Goal: Communication & Community: Share content

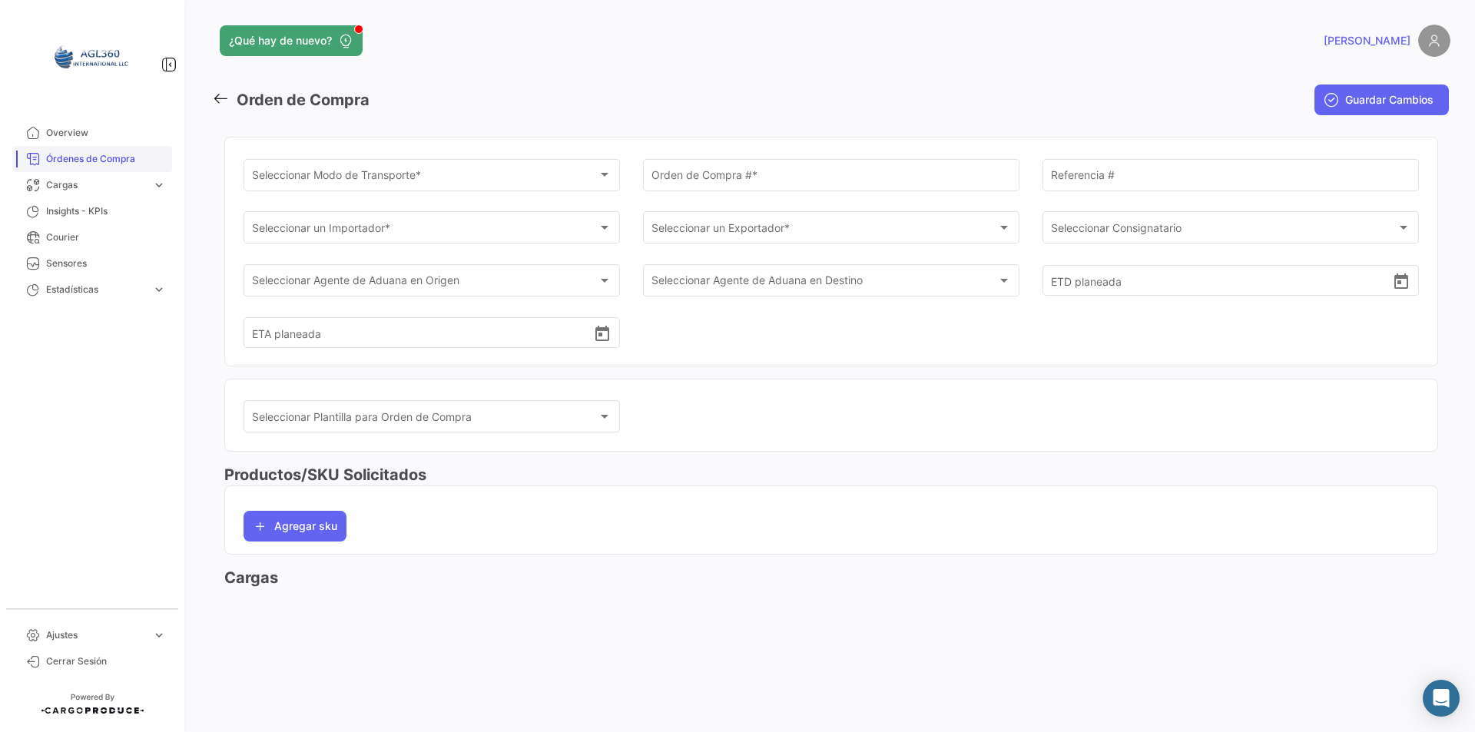
click at [101, 170] on link "Órdenes de Compra" at bounding box center [92, 159] width 160 height 26
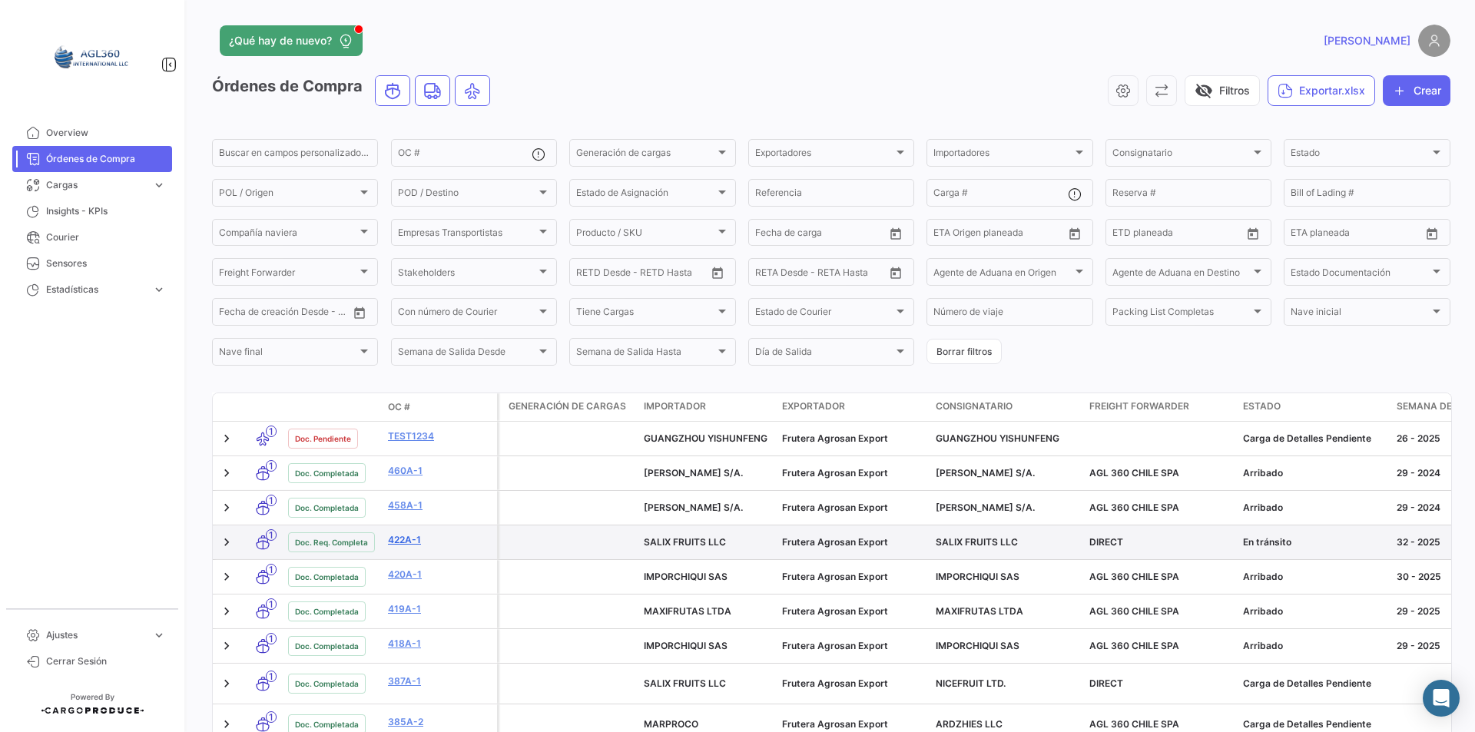
click at [412, 540] on link "422A-1" at bounding box center [439, 540] width 103 height 14
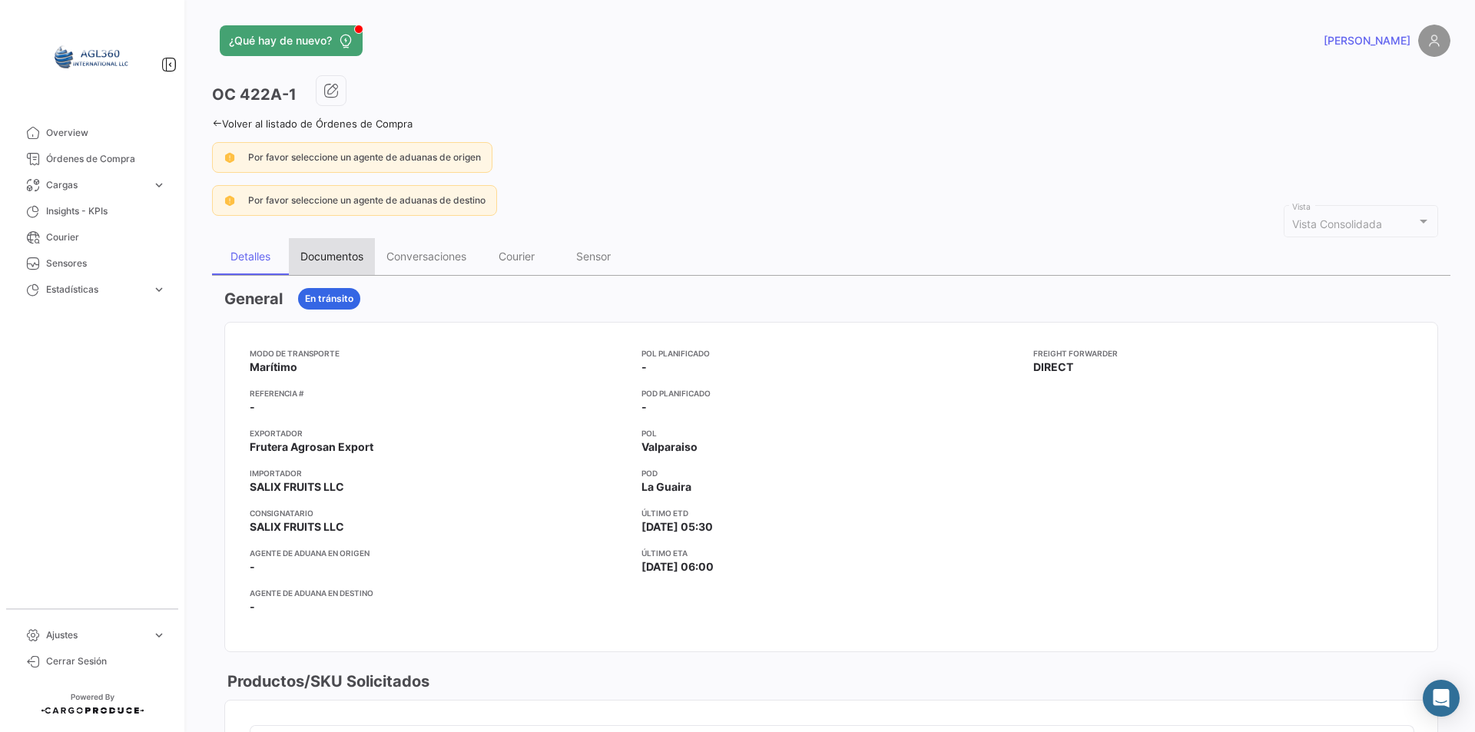
click at [358, 259] on div "Documentos" at bounding box center [331, 256] width 63 height 13
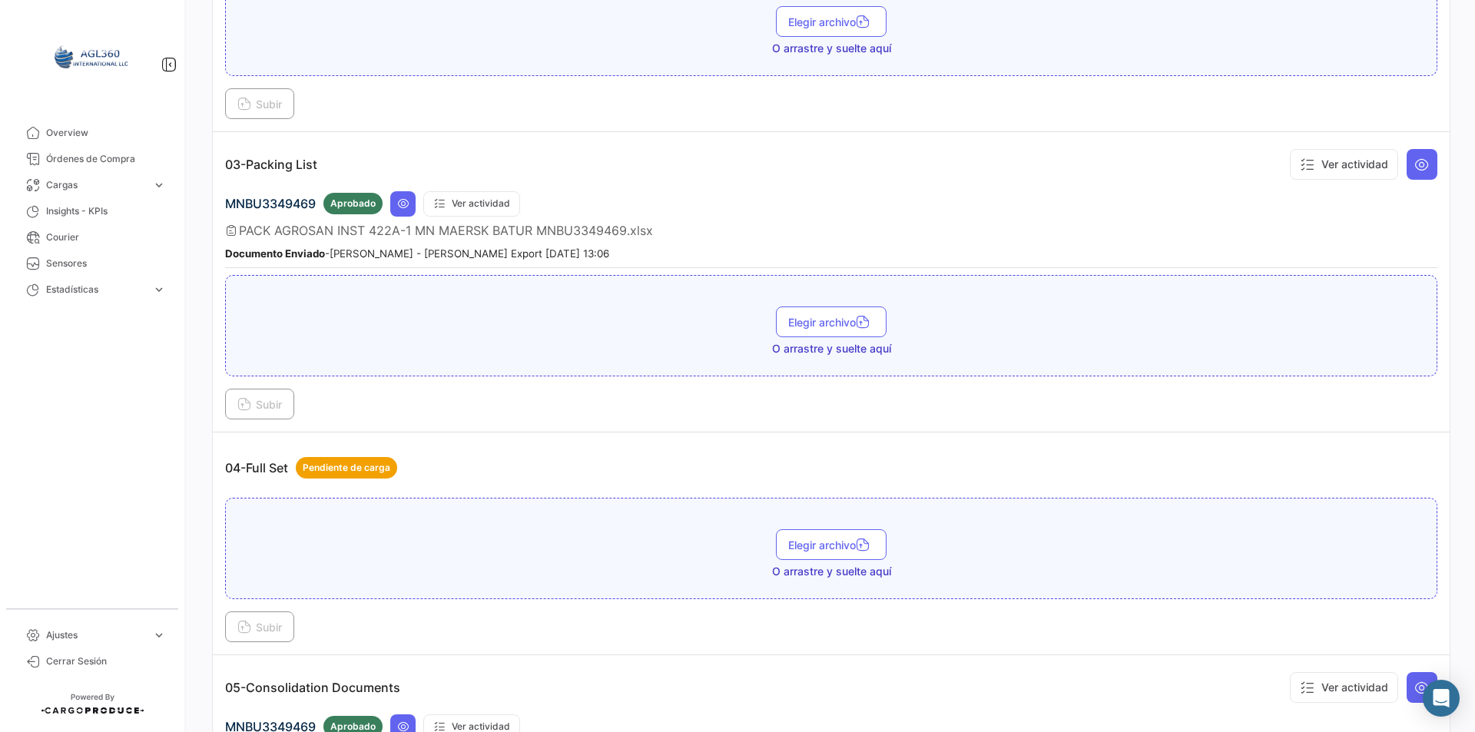
scroll to position [999, 0]
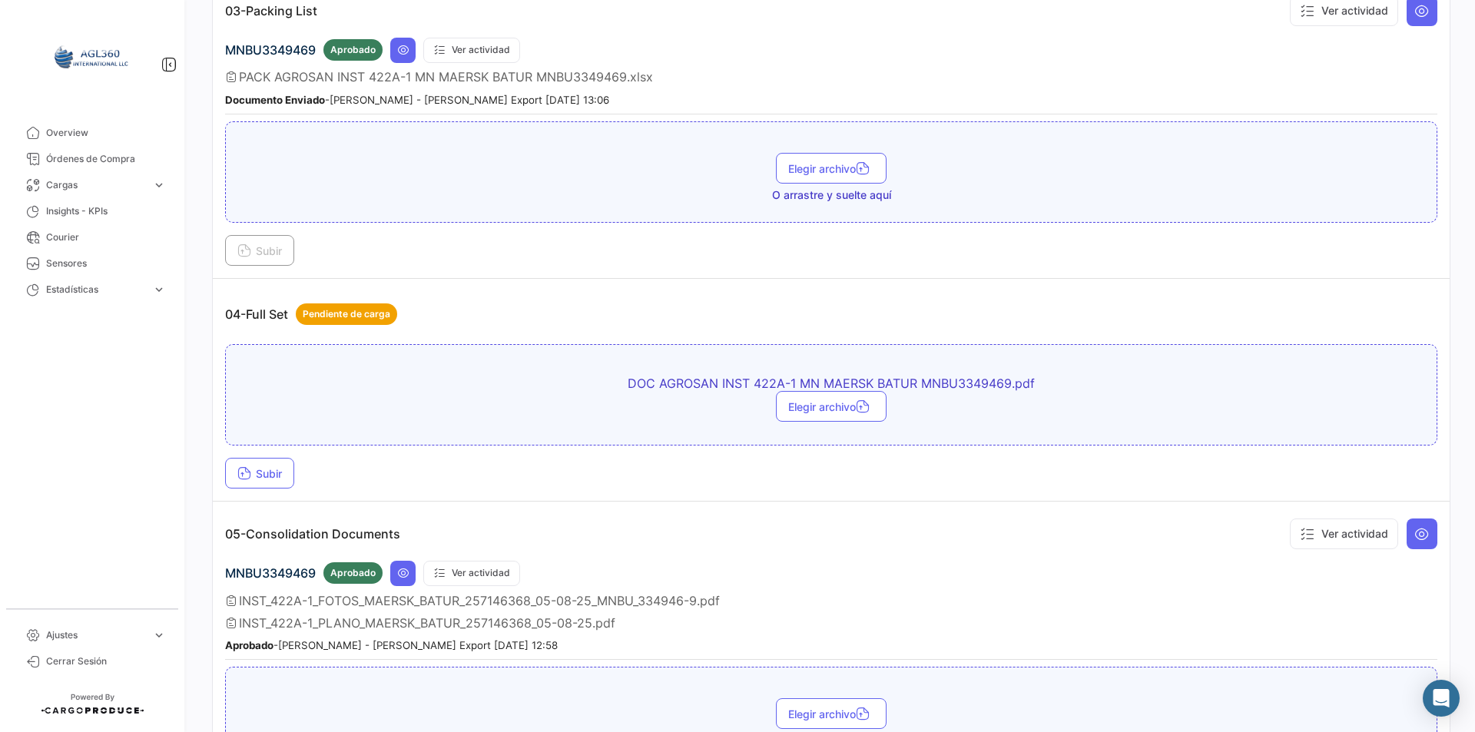
click at [1037, 286] on td "04-Full Set Pendiente de carga DOC AGROSAN INST 422A-1 MN MAERSK BATUR MNBU3349…" at bounding box center [831, 390] width 1237 height 223
click at [248, 469] on icon at bounding box center [244, 475] width 14 height 14
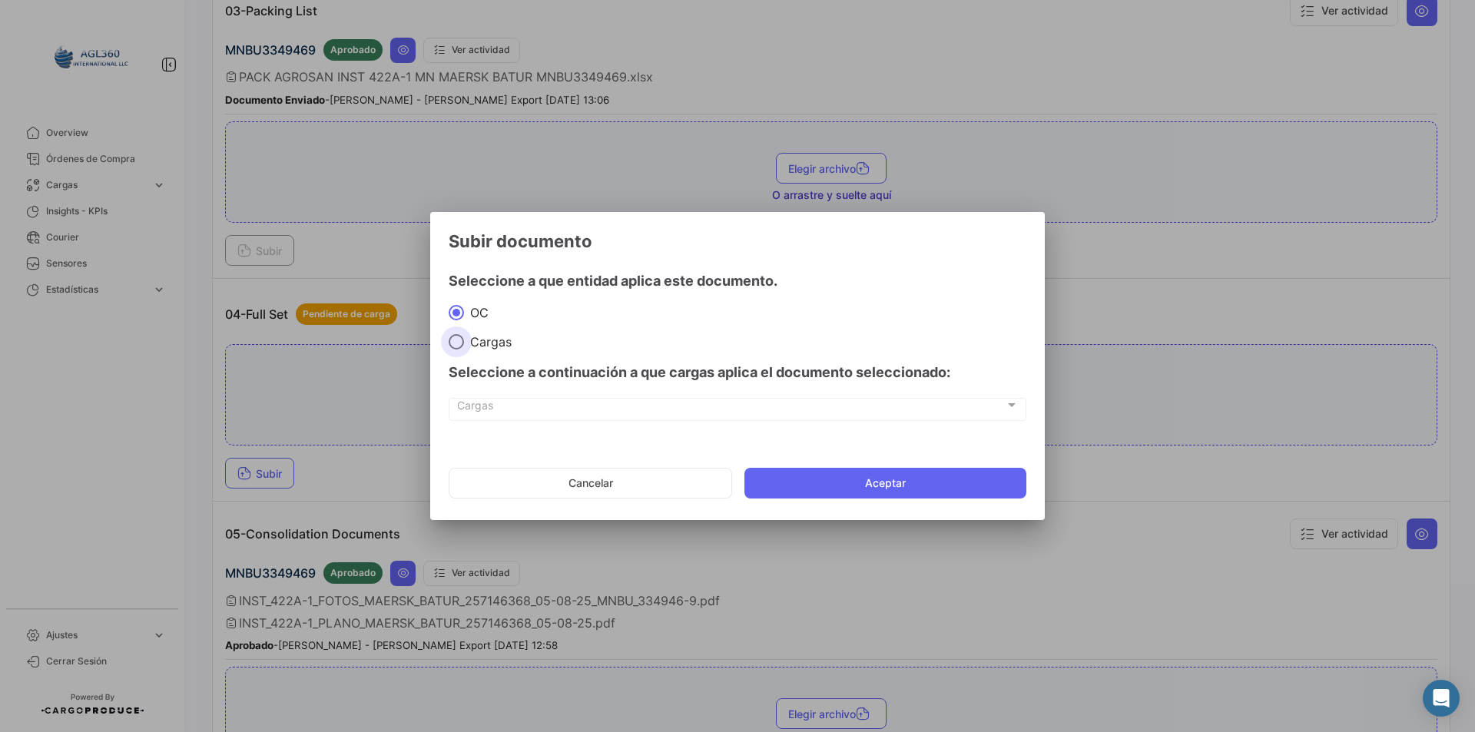
click at [490, 336] on span "Cargas" at bounding box center [488, 341] width 48 height 15
click at [464, 336] on input "Cargas" at bounding box center [456, 341] width 15 height 15
radio input "true"
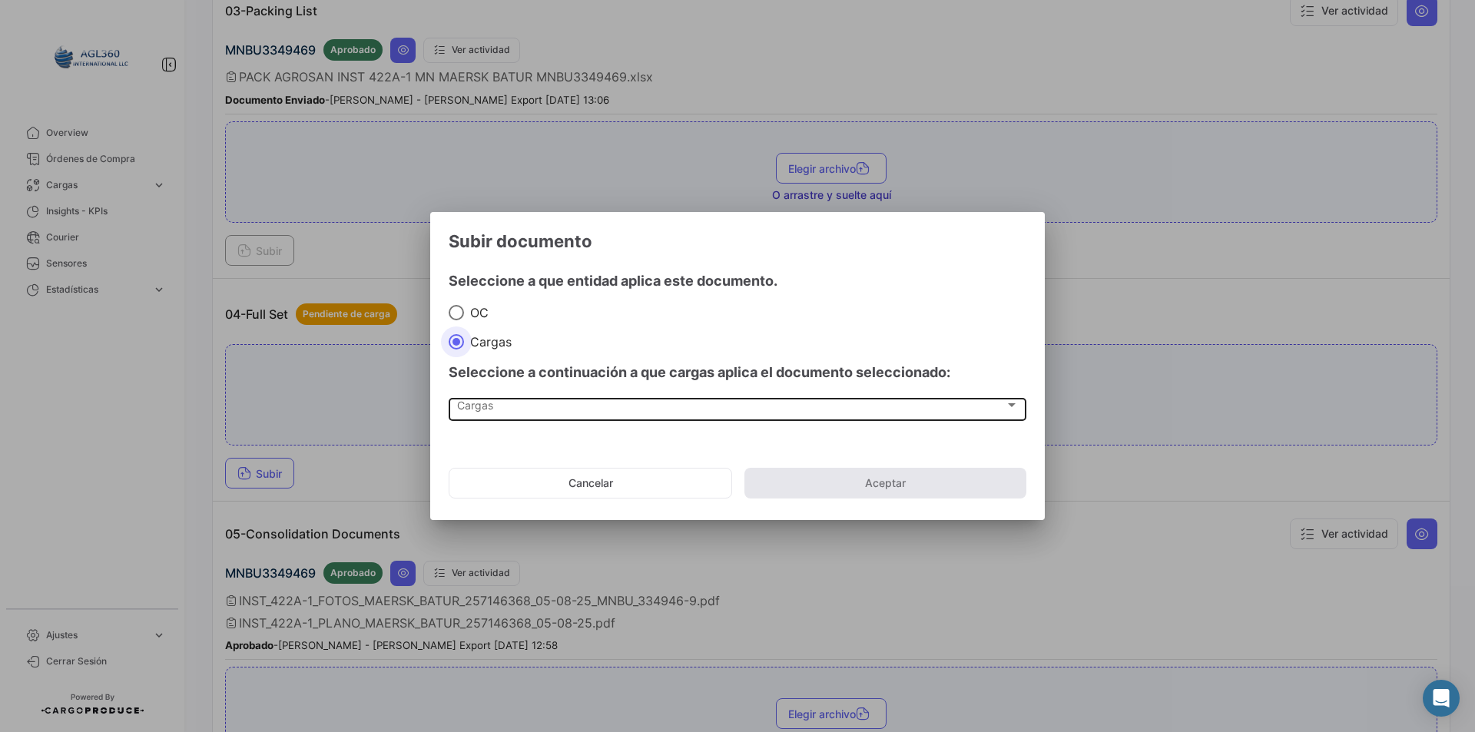
click at [496, 396] on div "Cargas Cargas" at bounding box center [738, 409] width 562 height 26
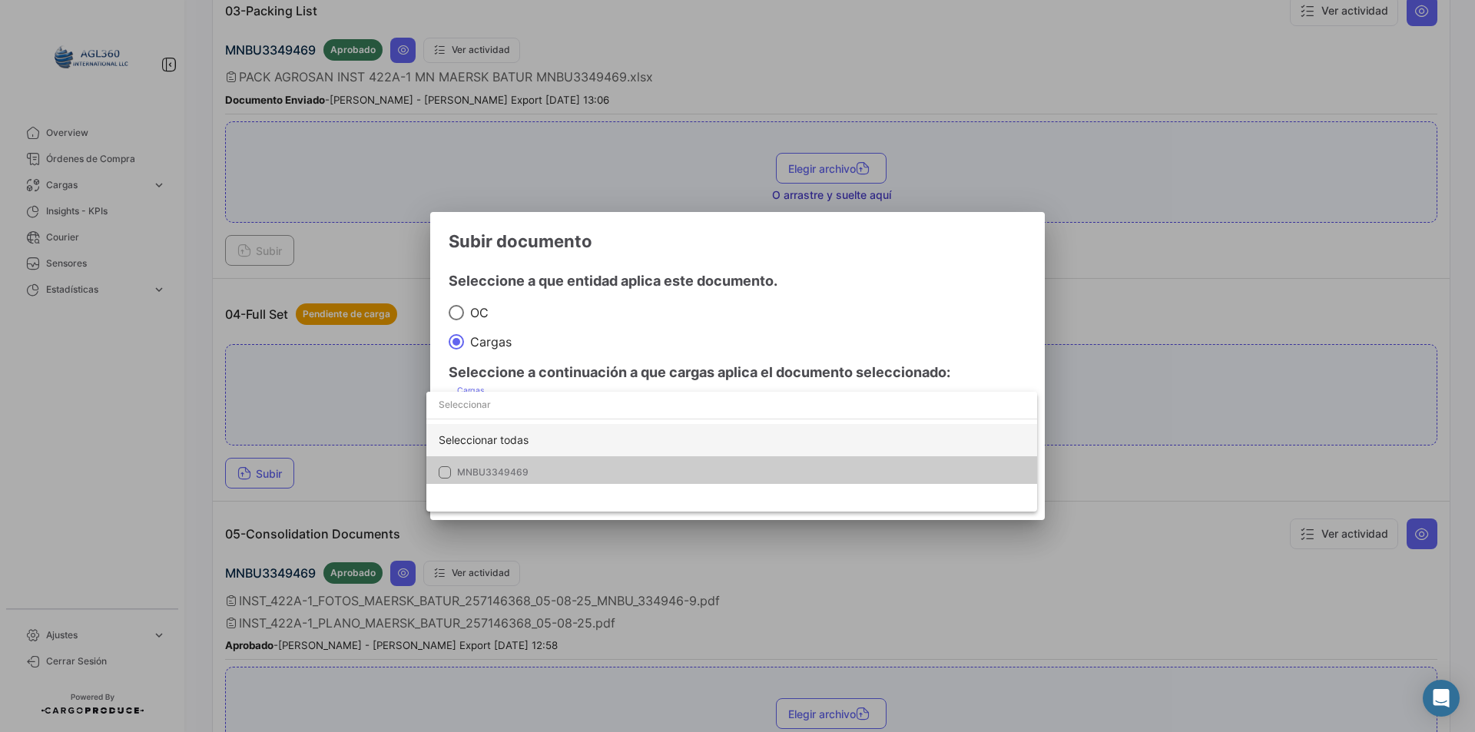
click at [531, 450] on div "Seleccionar todas" at bounding box center [731, 440] width 611 height 32
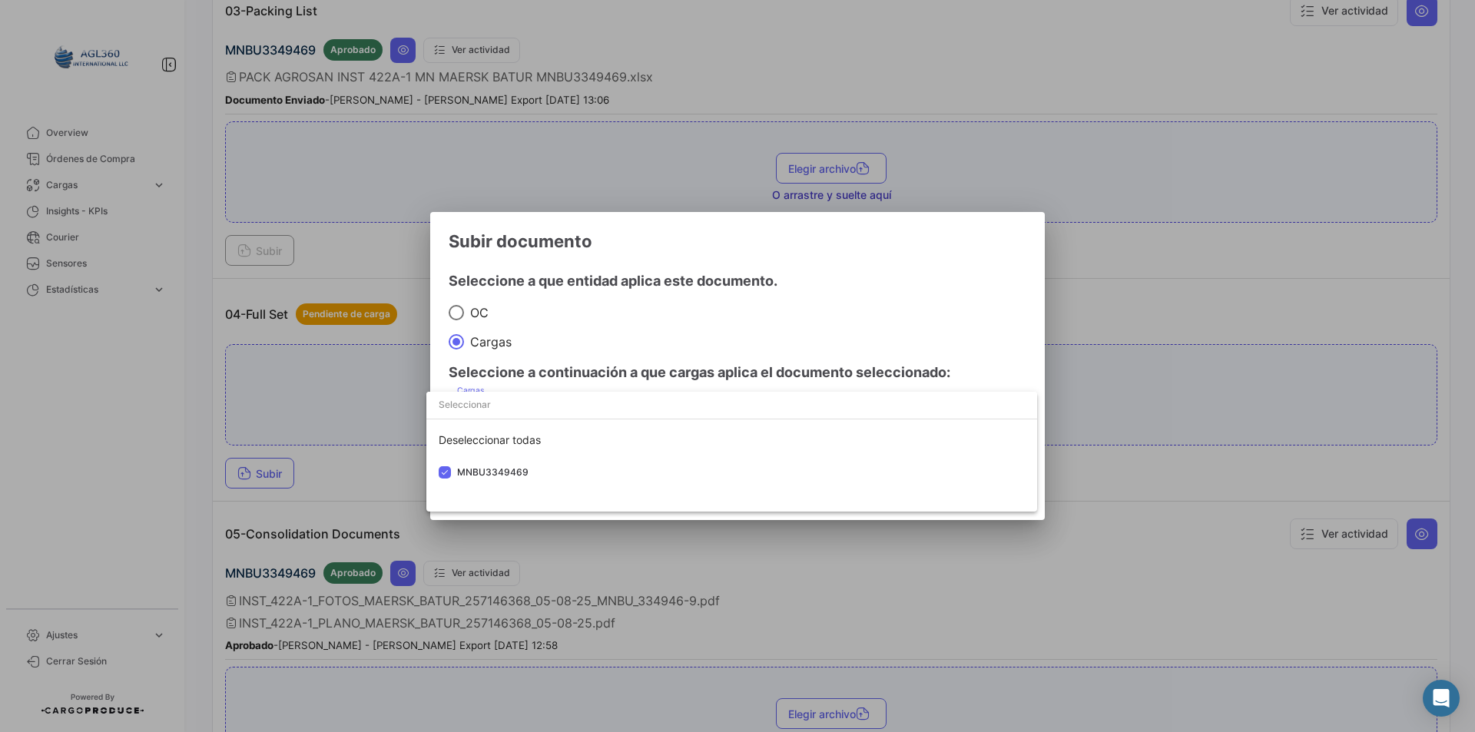
click at [587, 333] on div at bounding box center [737, 366] width 1475 height 732
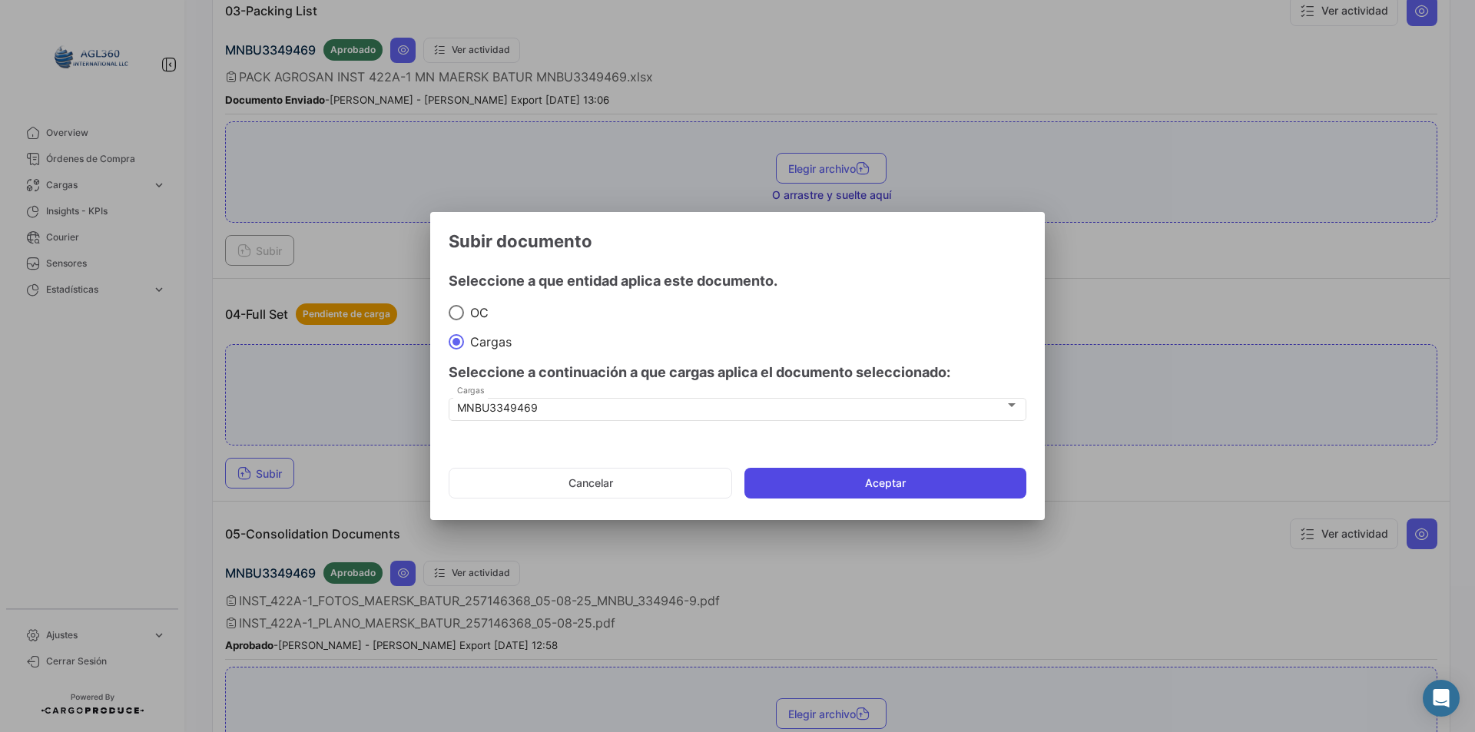
click at [875, 492] on button "Aceptar" at bounding box center [885, 483] width 282 height 31
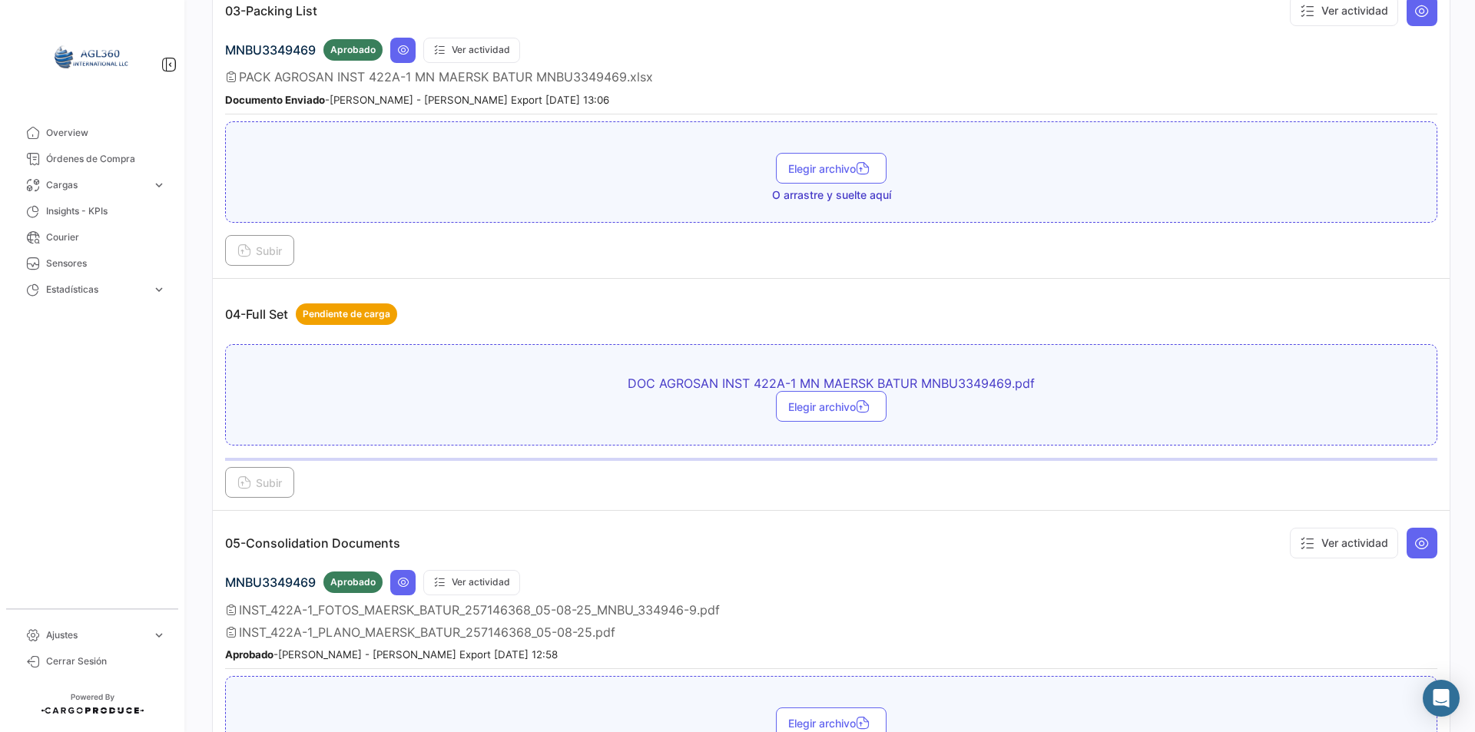
scroll to position [845, 0]
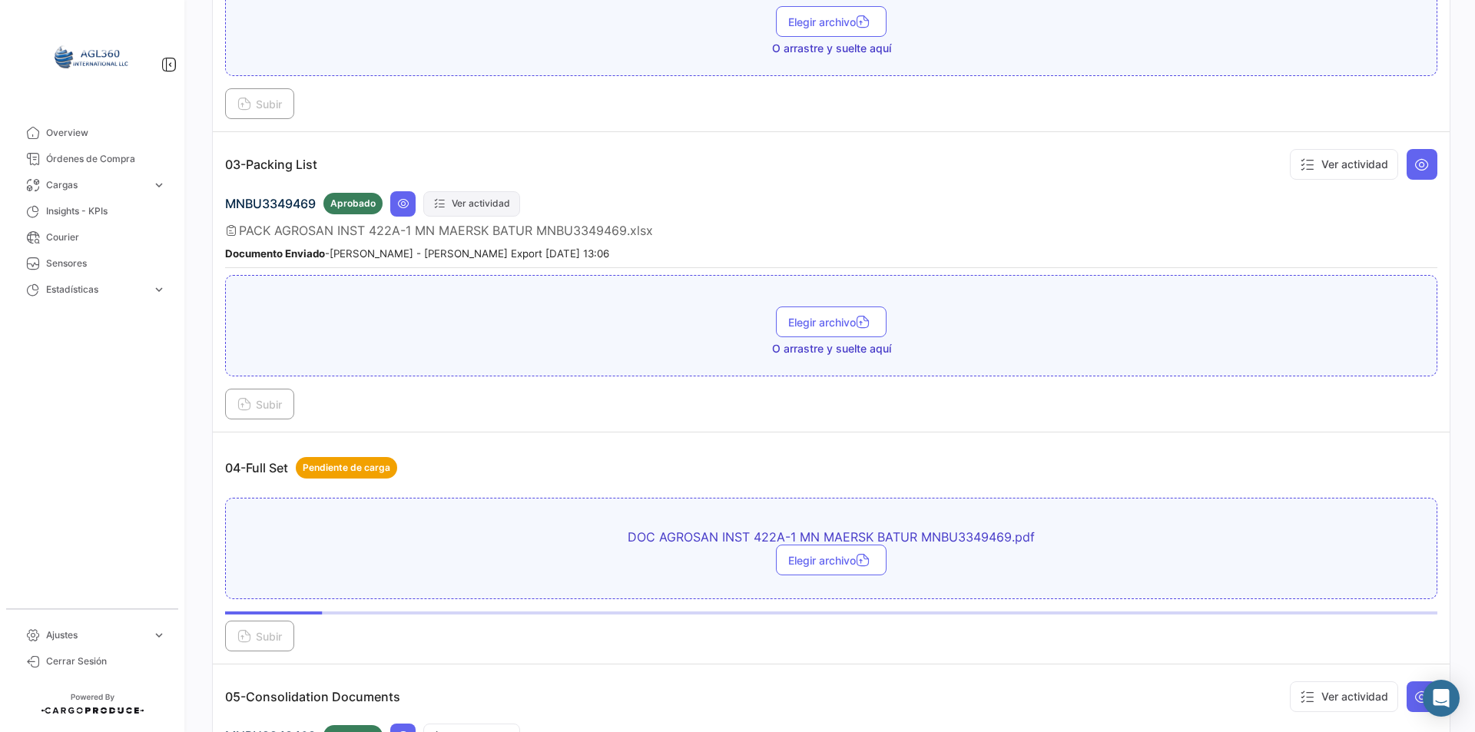
click at [505, 204] on button "Ver actividad" at bounding box center [471, 203] width 97 height 25
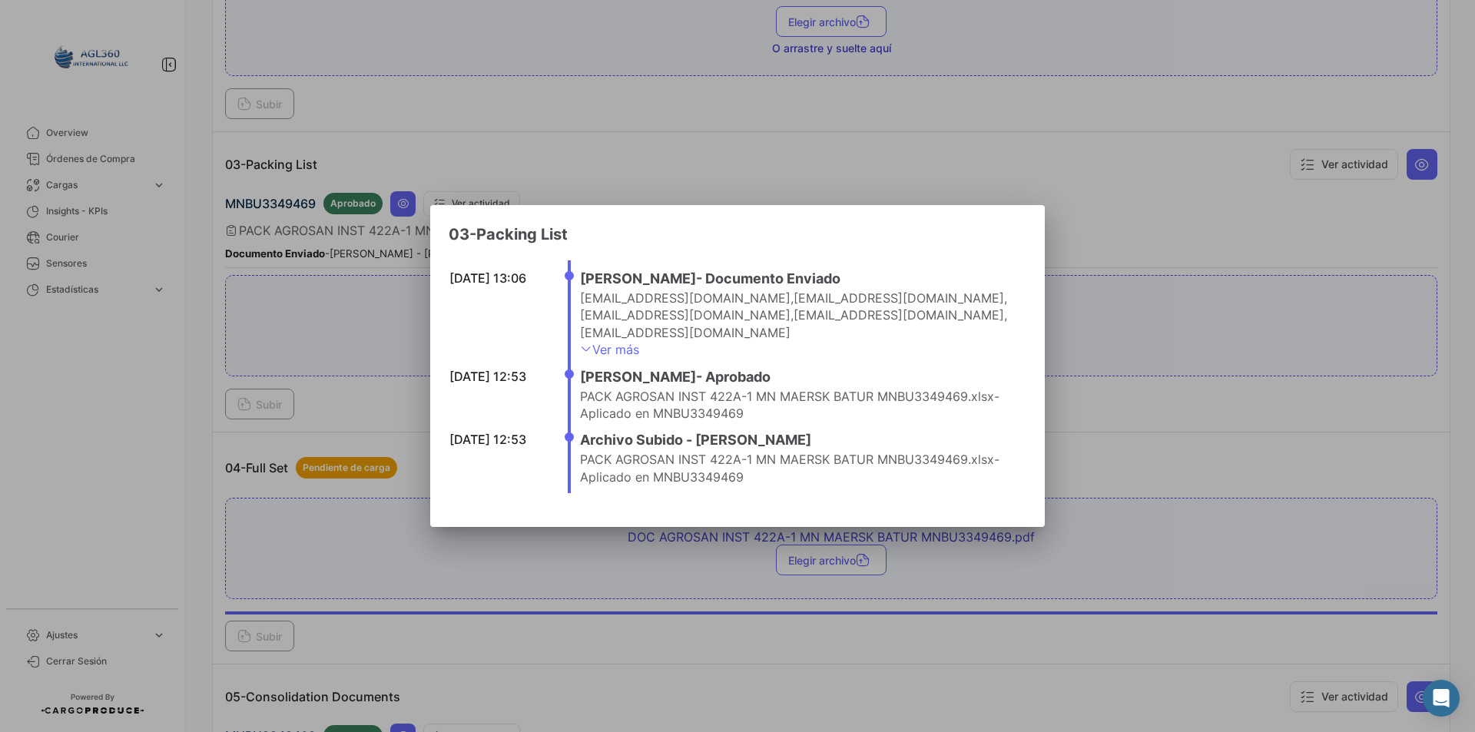
click at [628, 333] on li "[DATE] 13:06 [PERSON_NAME] - Documento Enviado [EMAIL_ADDRESS][DOMAIN_NAME] , […" at bounding box center [798, 317] width 437 height 98
click at [621, 342] on link "Ver más" at bounding box center [609, 349] width 59 height 15
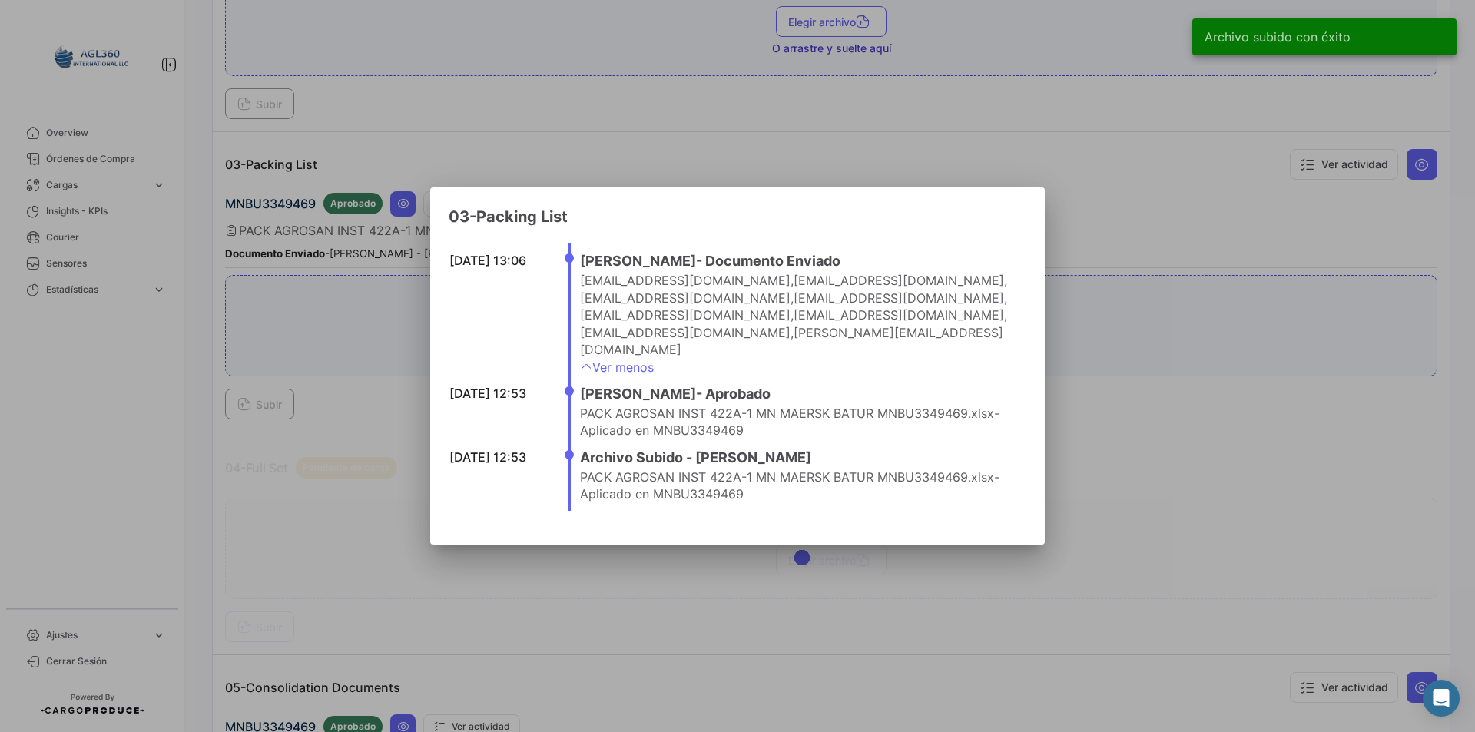
drag, startPoint x: 578, startPoint y: 297, endPoint x: 1009, endPoint y: 339, distance: 432.9
click at [1009, 339] on ul "[DATE] 13:06 [PERSON_NAME] - Documento Enviado [EMAIL_ADDRESS][DOMAIN_NAME] , […" at bounding box center [797, 376] width 459 height 267
copy app-colapsable-template-list "[EMAIL_ADDRESS][DOMAIN_NAME] , [EMAIL_ADDRESS][DOMAIN_NAME] , [EMAIL_ADDRESS][D…"
click at [1210, 227] on div at bounding box center [737, 366] width 1475 height 732
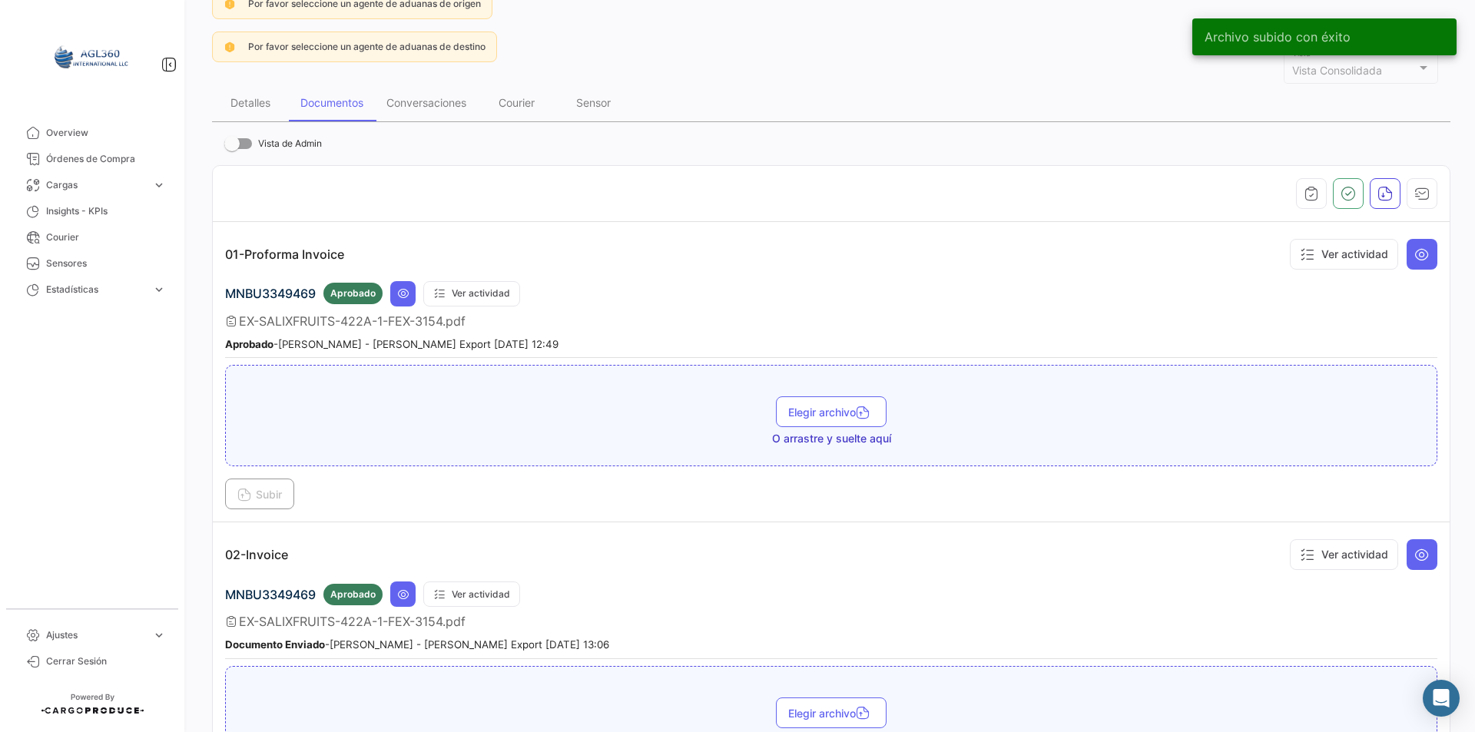
scroll to position [0, 0]
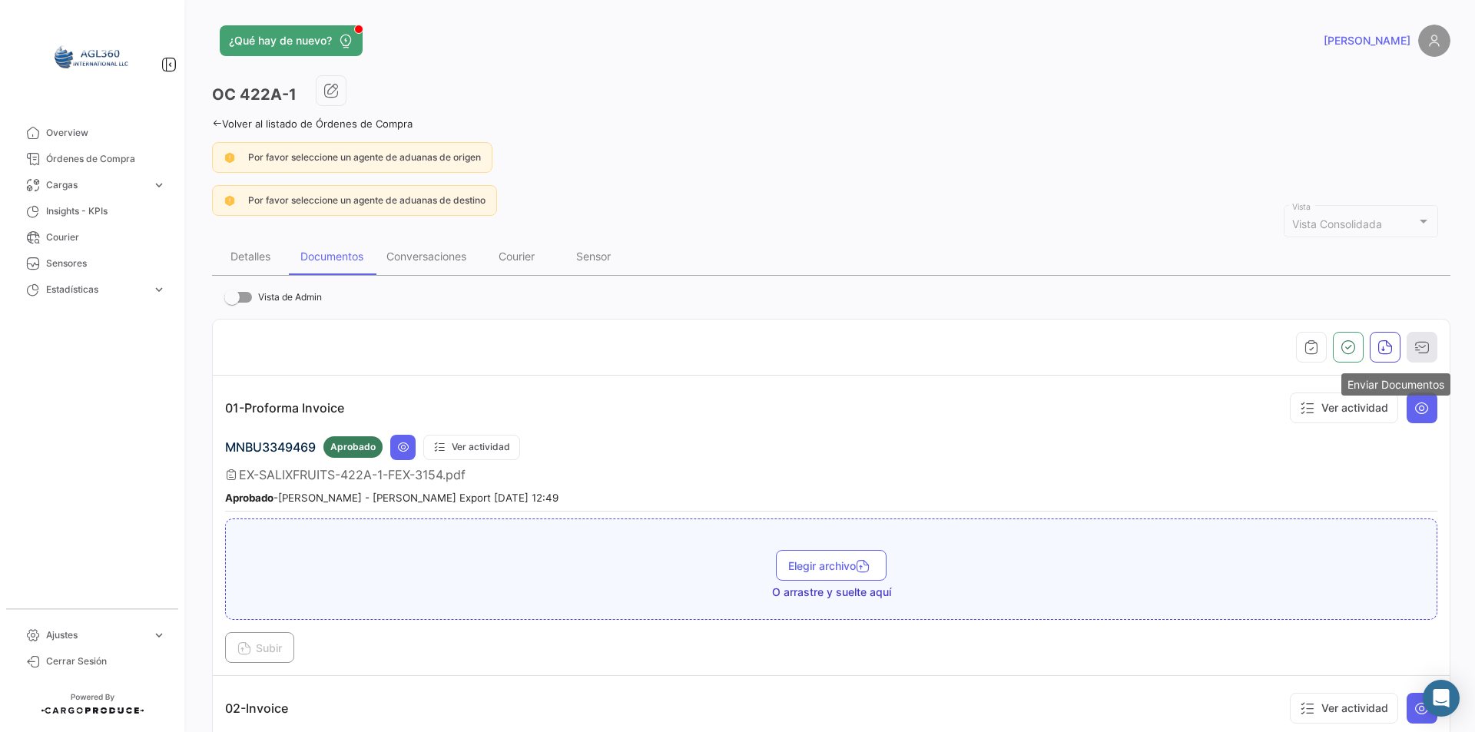
click at [1420, 352] on icon "button" at bounding box center [1421, 347] width 15 height 15
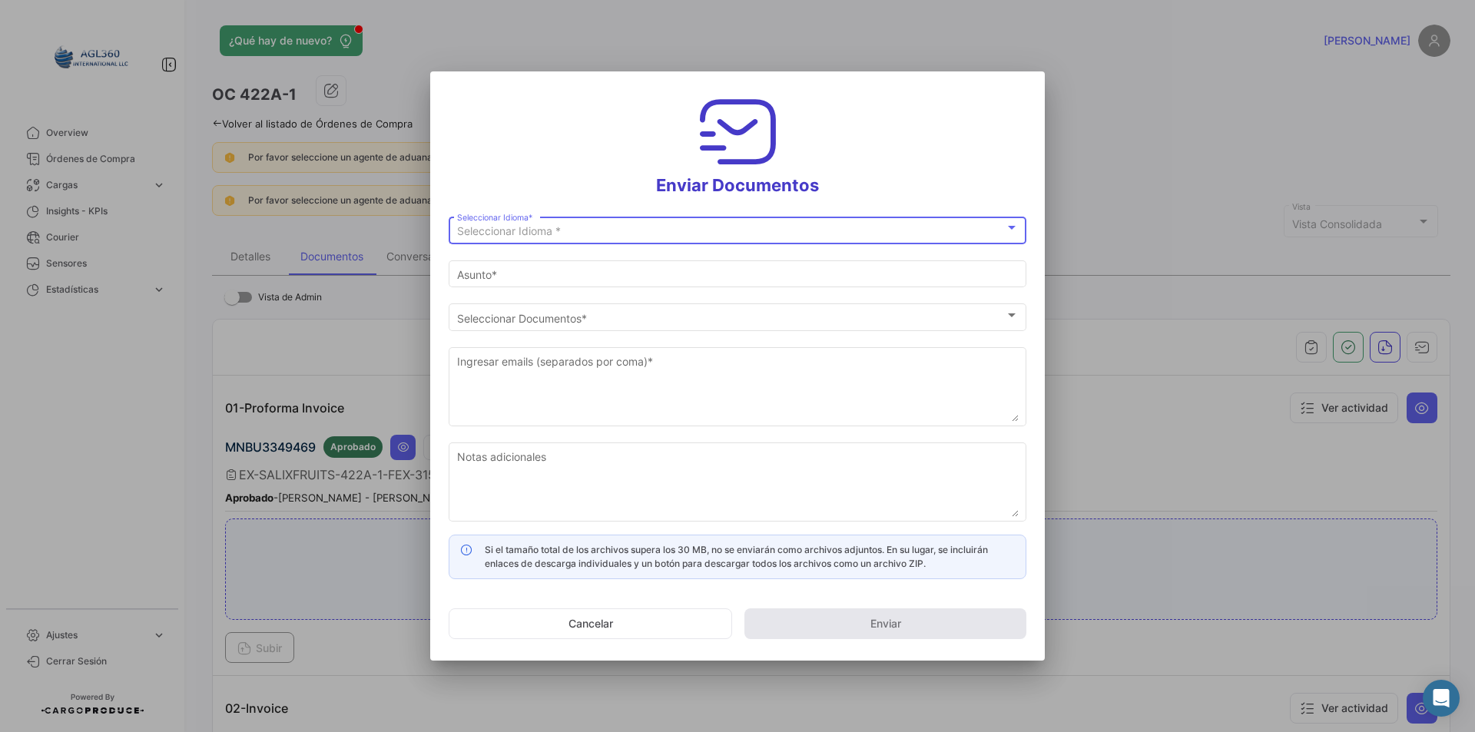
click at [552, 229] on span "Seleccionar Idioma *" at bounding box center [509, 230] width 104 height 13
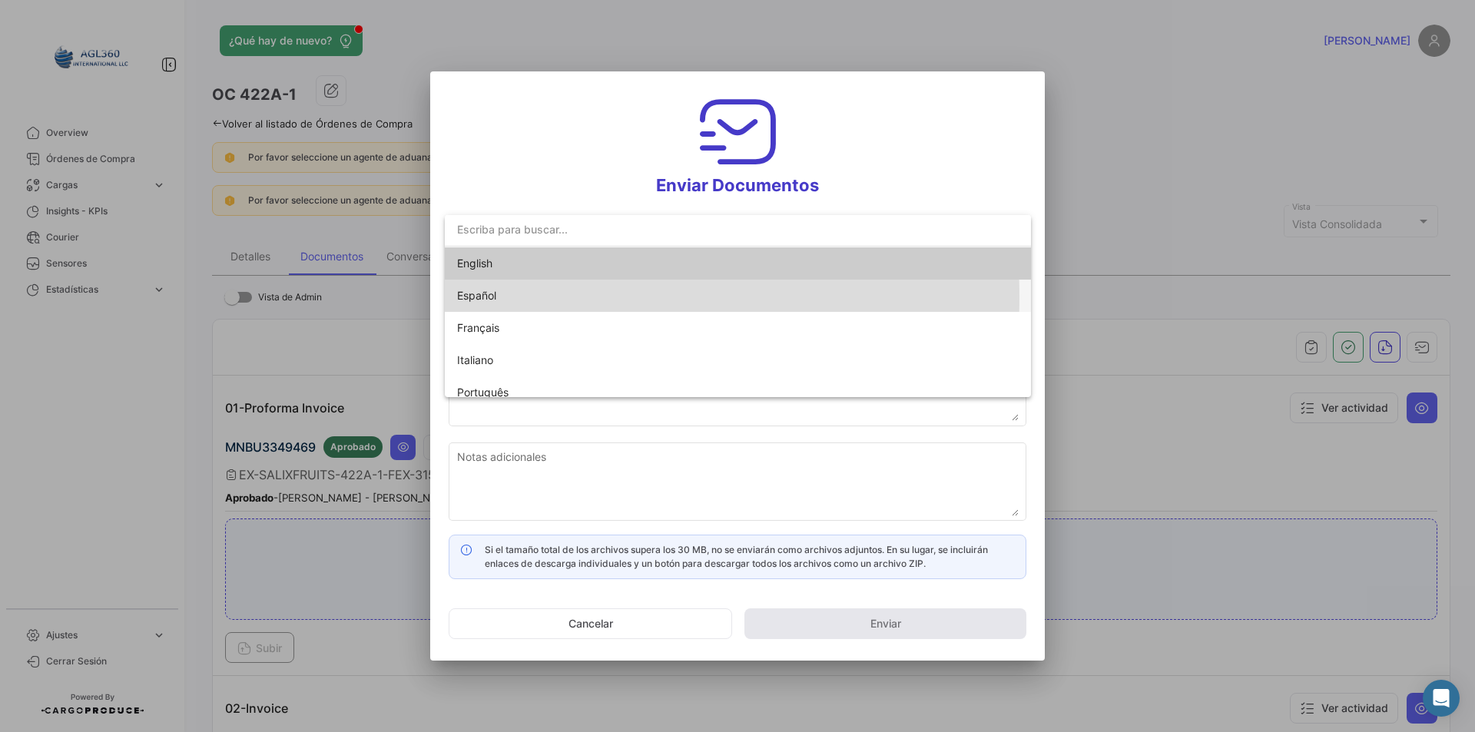
drag, startPoint x: 500, startPoint y: 297, endPoint x: 542, endPoint y: 386, distance: 99.3
click at [499, 297] on span "Español" at bounding box center [564, 296] width 215 height 32
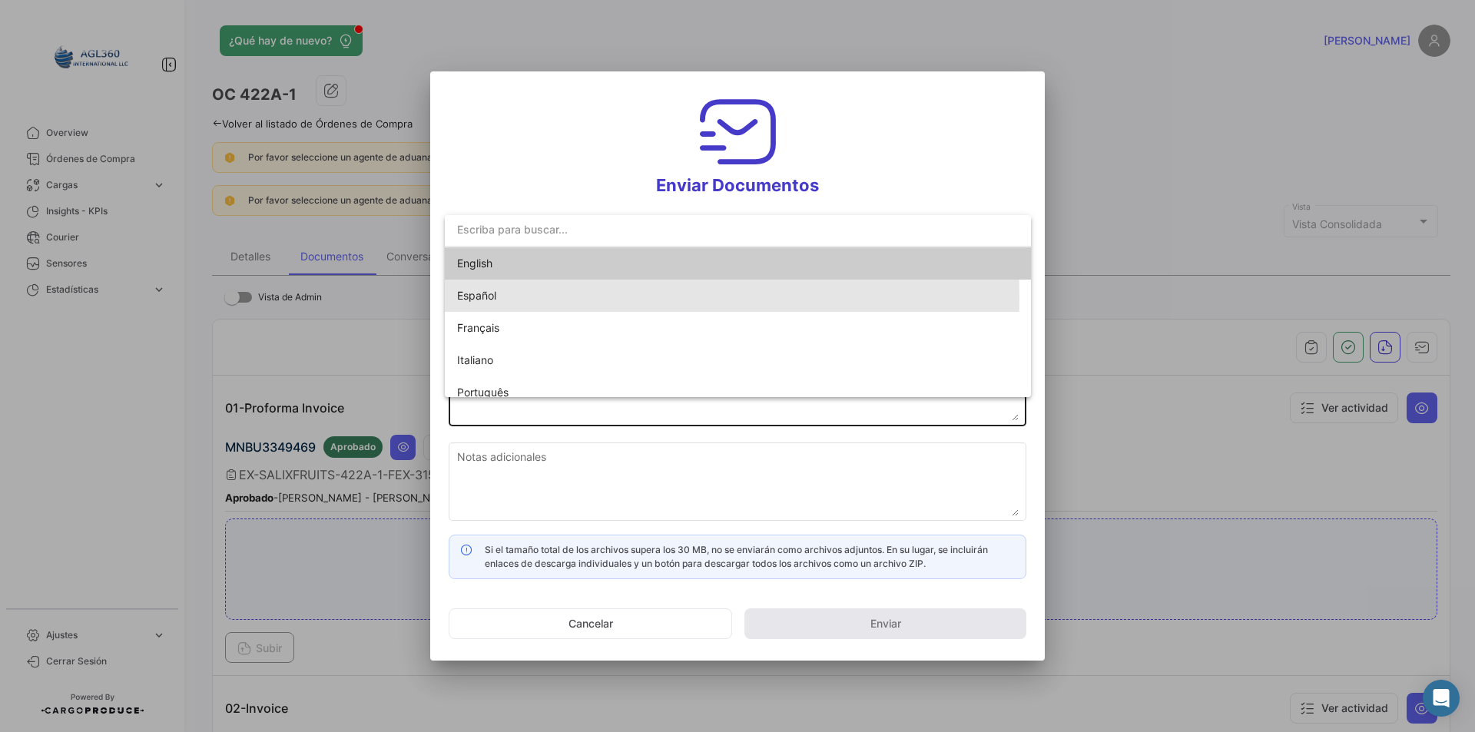
type input "[PERSON_NAME] ha compartido los documentos de la OC # 422A-1 contigo"
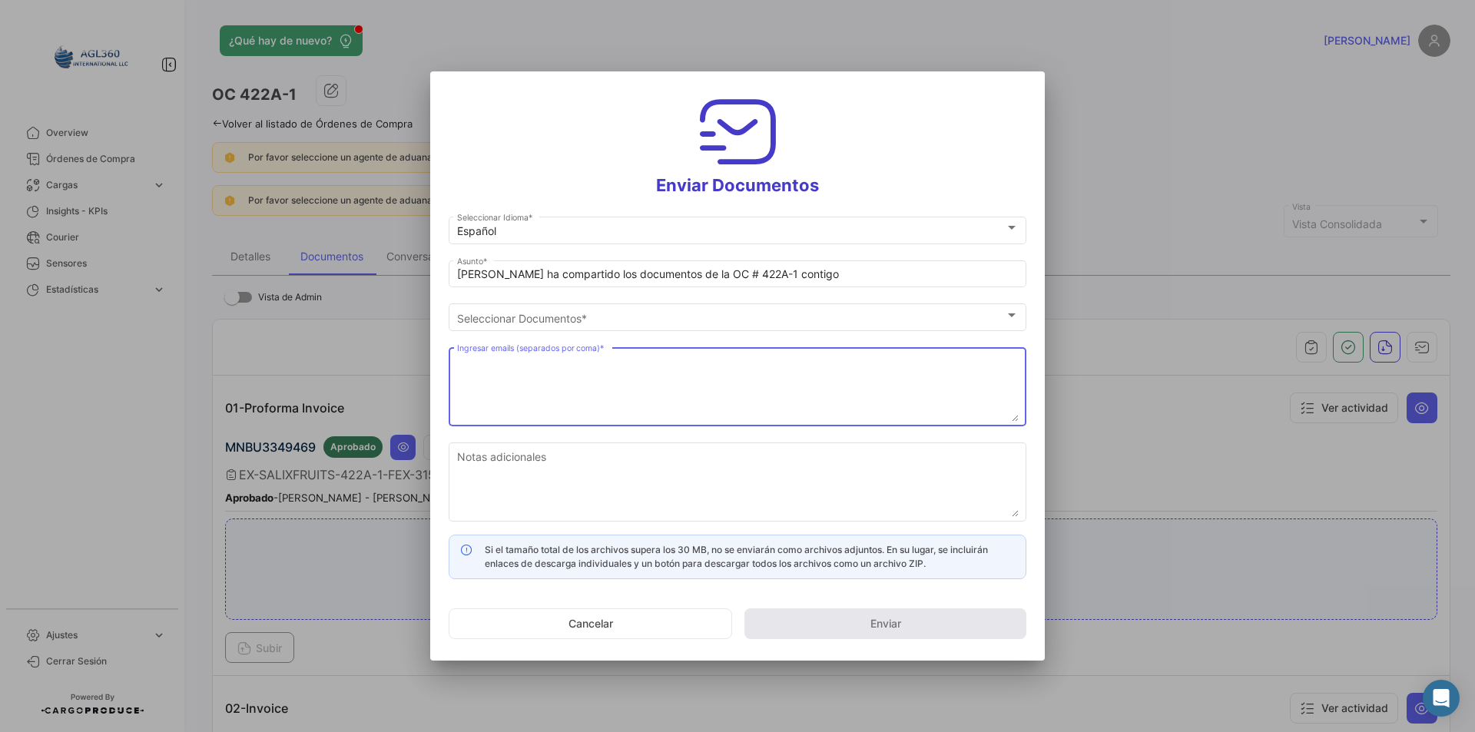
click at [542, 386] on textarea "Ingresar emails (separados por coma) *" at bounding box center [738, 388] width 562 height 68
paste textarea "[EMAIL_ADDRESS][DOMAIN_NAME], [EMAIL_ADDRESS][DOMAIN_NAME], [EMAIL_ADDRESS][DOM…"
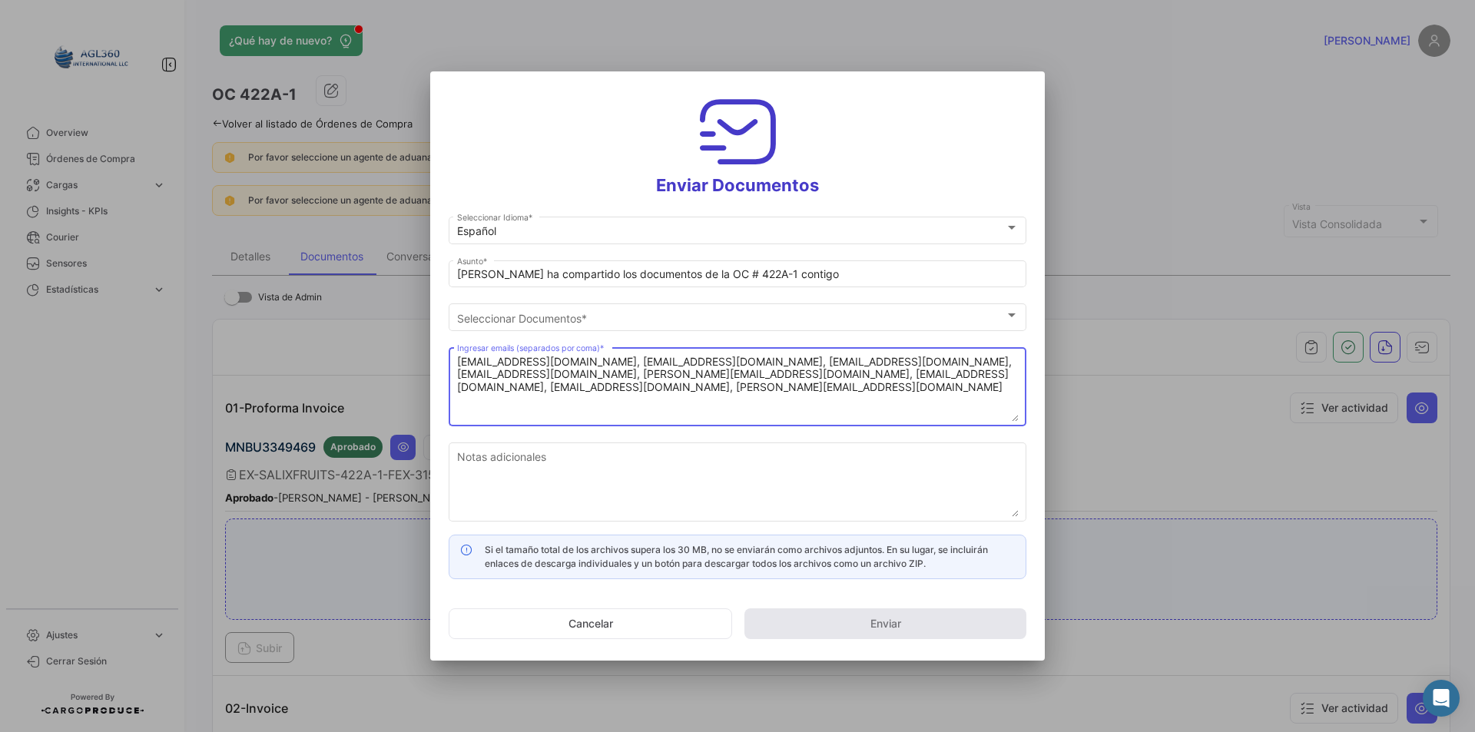
type textarea "[EMAIL_ADDRESS][DOMAIN_NAME], [EMAIL_ADDRESS][DOMAIN_NAME], [EMAIL_ADDRESS][DOM…"
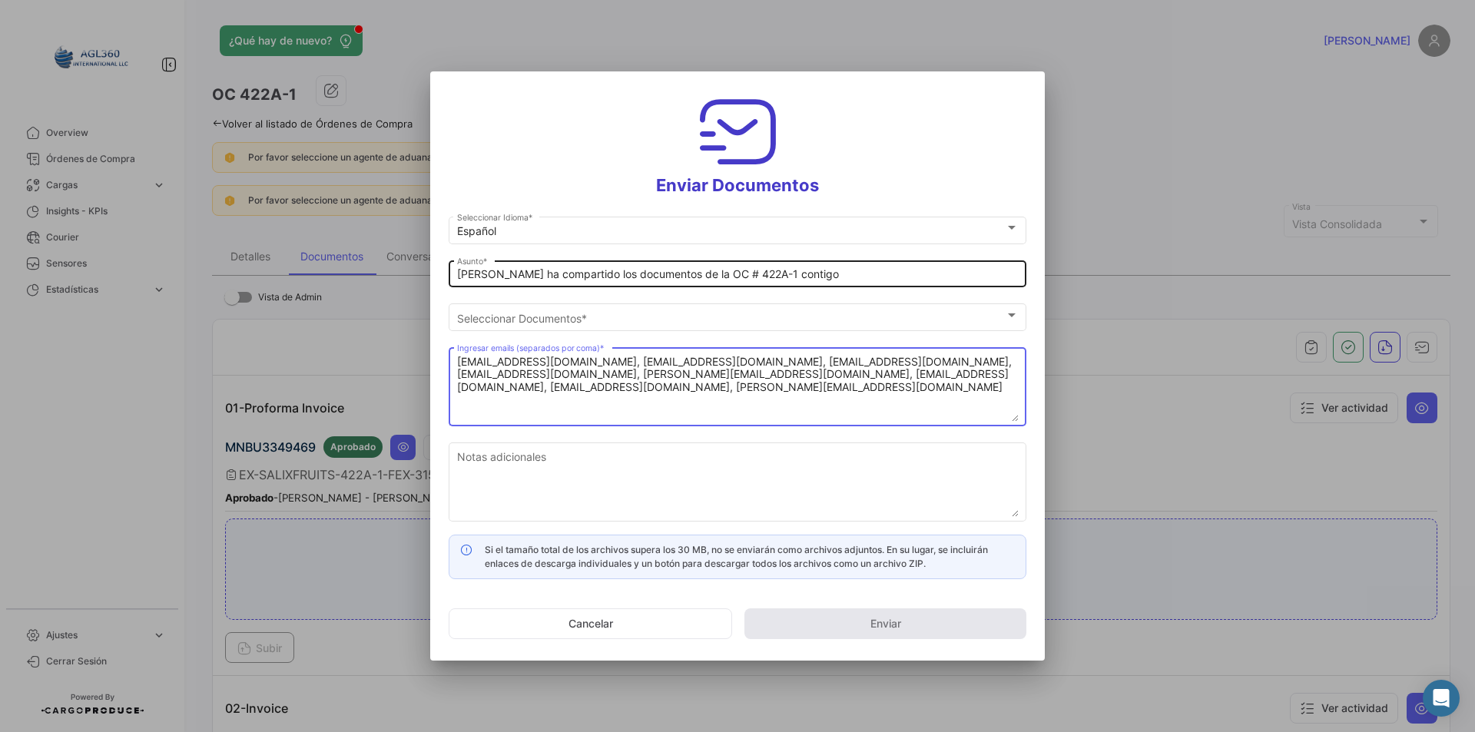
click at [558, 276] on input "[PERSON_NAME] ha compartido los documentos de la OC # 422A-1 contigo" at bounding box center [738, 274] width 562 height 13
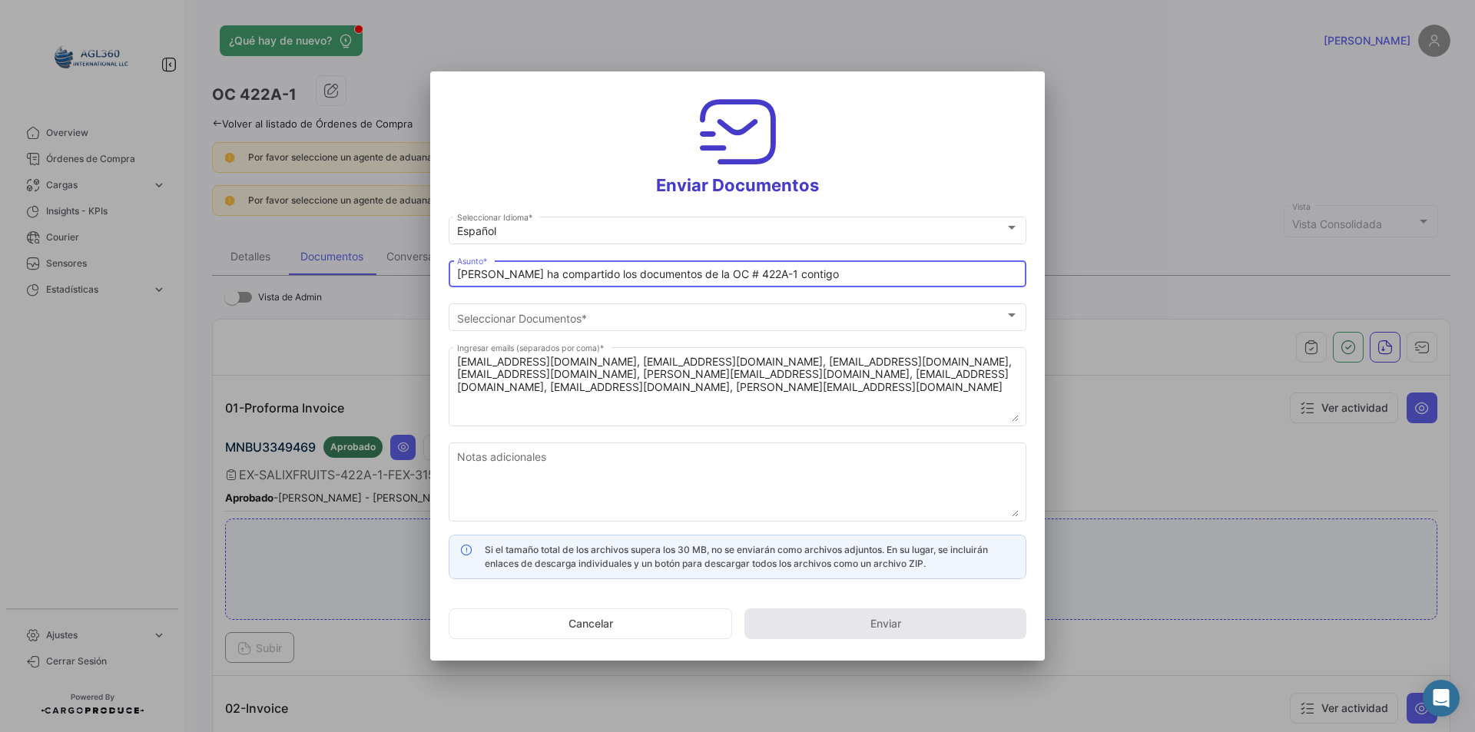
click at [558, 276] on input "[PERSON_NAME] ha compartido los documentos de la OC # 422A-1 contigo" at bounding box center [738, 274] width 562 height 13
paste input "PACKING LIST- FRUTERA AGROSAN EXPORT SPA : MN MAERSK BATUR INST 422A-1 MNBU3349…"
drag, startPoint x: 530, startPoint y: 270, endPoint x: 441, endPoint y: 282, distance: 89.8
click at [441, 282] on mat-dialog-content "Español Seleccionar Idioma * PACKING LIST- FRUTERA AGROSAN EXPORT SPA : MN MAER…" at bounding box center [737, 397] width 615 height 366
type input "DOCUMENTOS - FRUTERA AGROSAN EXPORT SPA : [GEOGRAPHIC_DATA] MAERSK BATUR INST 4…"
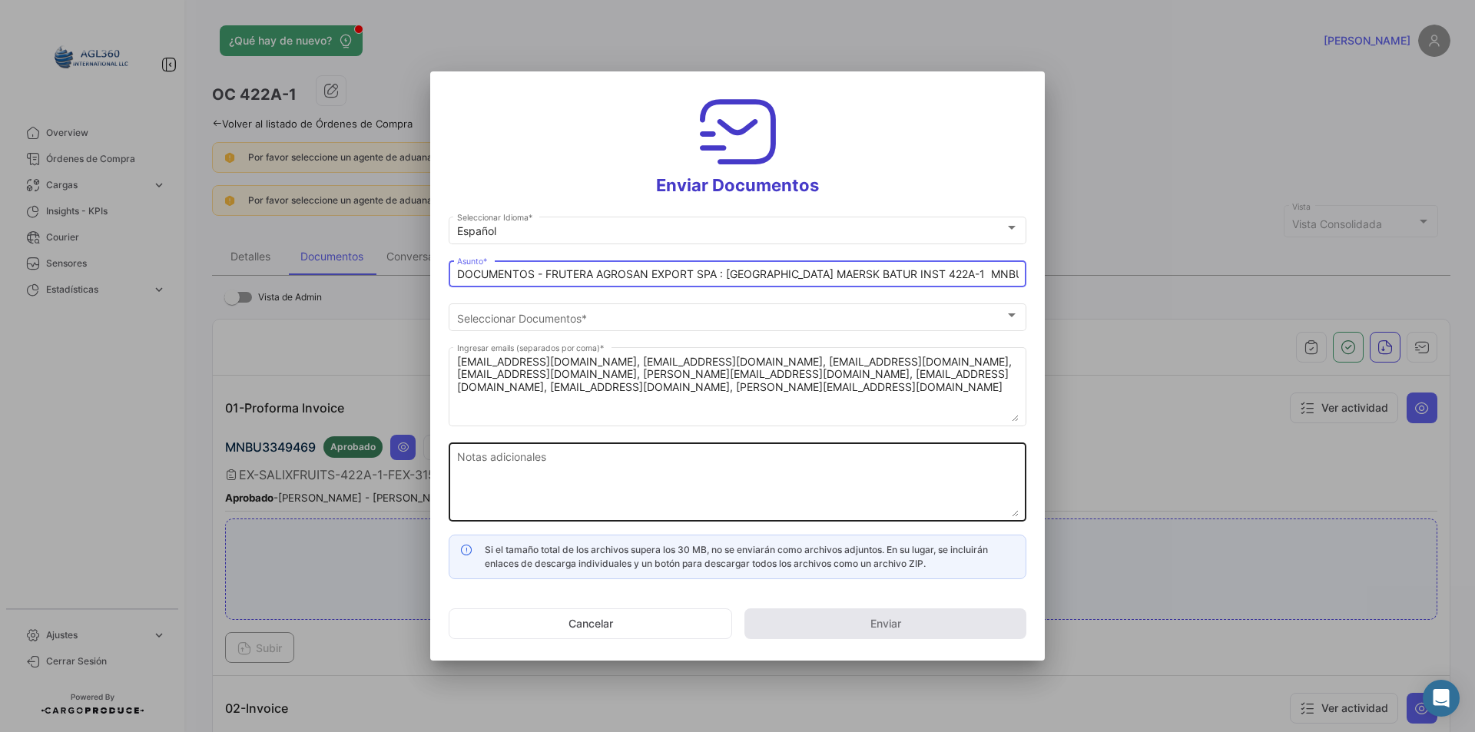
click at [531, 462] on textarea "Notas adicionales" at bounding box center [738, 483] width 562 height 68
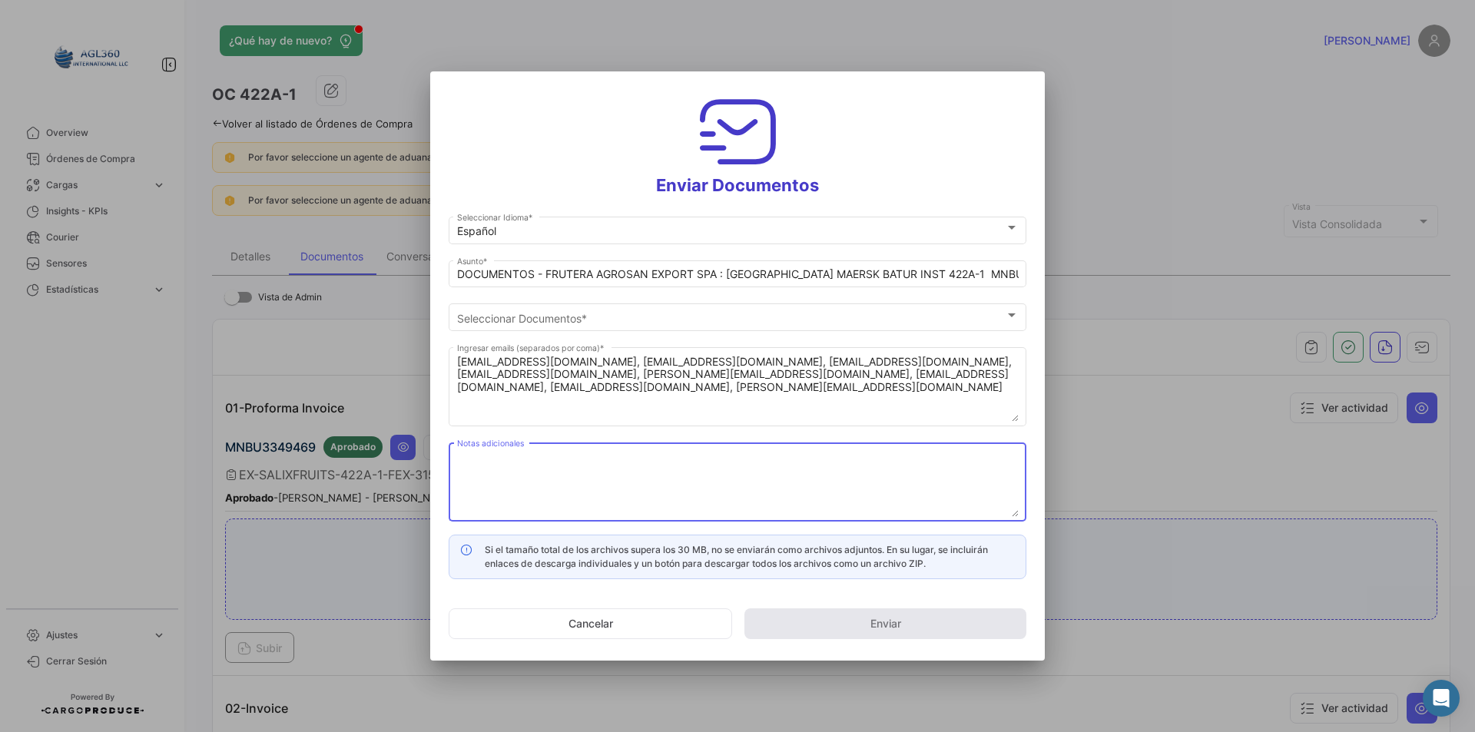
paste textarea "Estimados, Adjunto Packing List y Factura Exportador: FRUTERA AGROSAN EXPORT SP…"
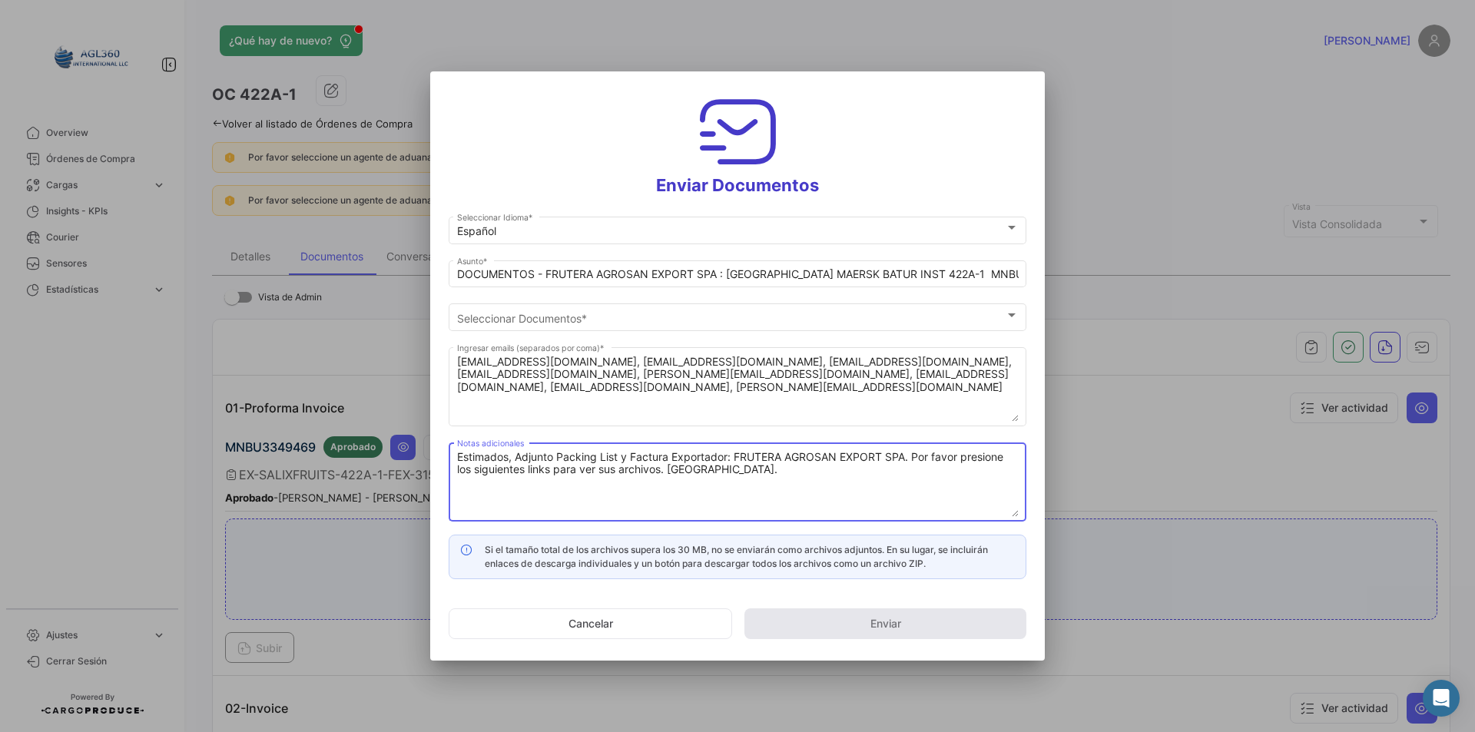
drag, startPoint x: 728, startPoint y: 458, endPoint x: 559, endPoint y: 453, distance: 169.1
click at [559, 453] on textarea "Estimados, Adjunto Packing List y Factura Exportador: FRUTERA AGROSAN EXPORT SP…" at bounding box center [738, 483] width 562 height 68
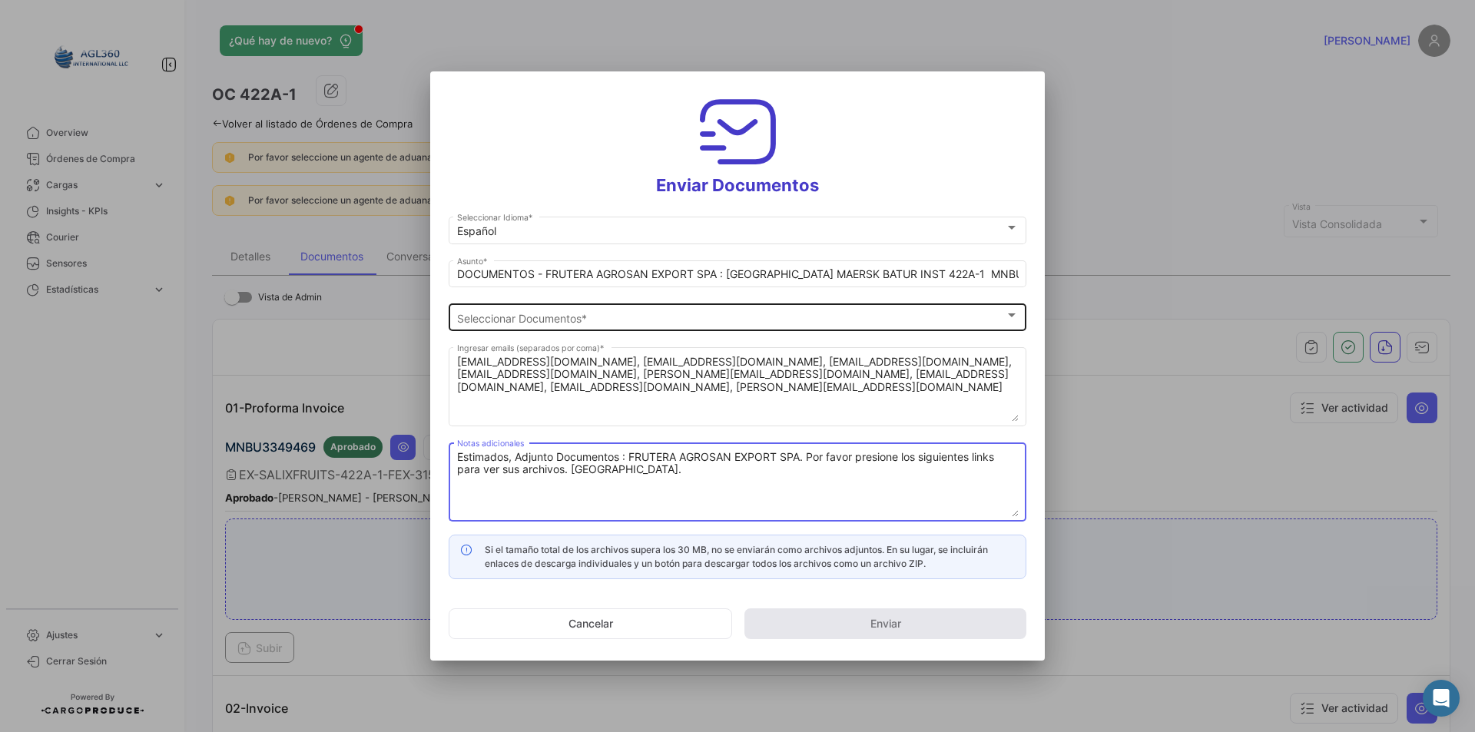
type textarea "Estimados, Adjunto Documentos : FRUTERA AGROSAN EXPORT SPA. Por favor presione …"
click at [648, 317] on div "Seleccionar Documentos" at bounding box center [731, 318] width 548 height 13
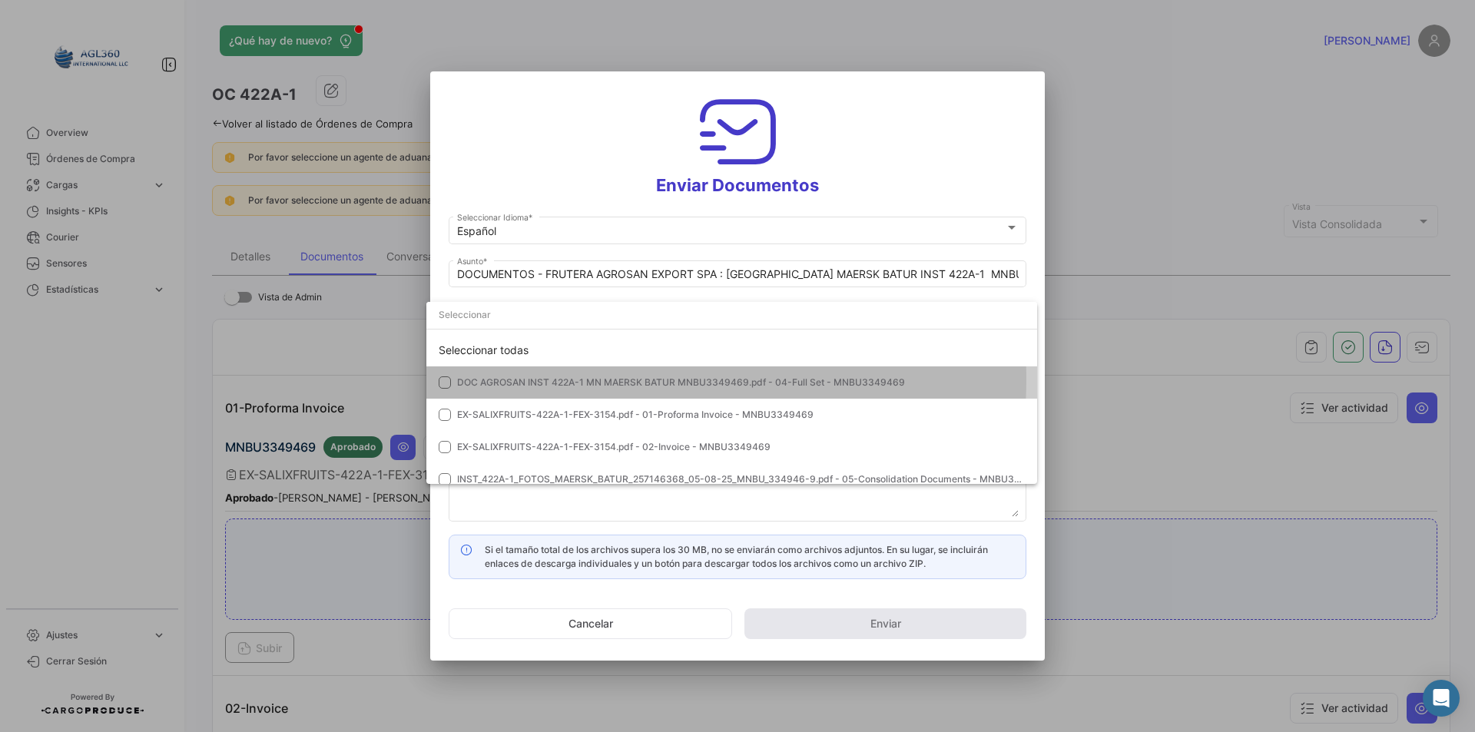
click at [618, 379] on span "DOC AGROSAN INST 422A-1 MN MAERSK BATUR MNBU3349469.pdf - 04-Full Set - MNBU334…" at bounding box center [681, 382] width 448 height 12
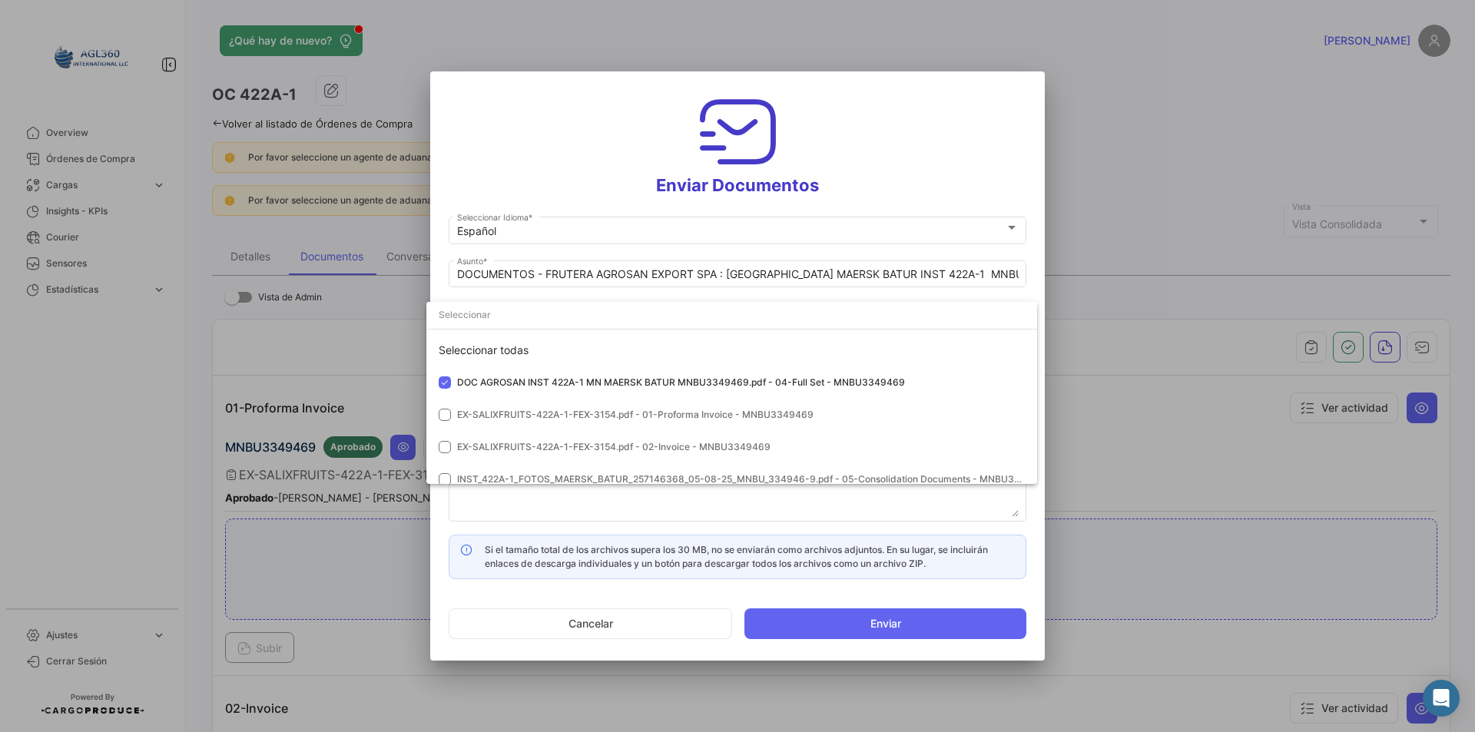
click at [641, 504] on div at bounding box center [737, 366] width 1475 height 732
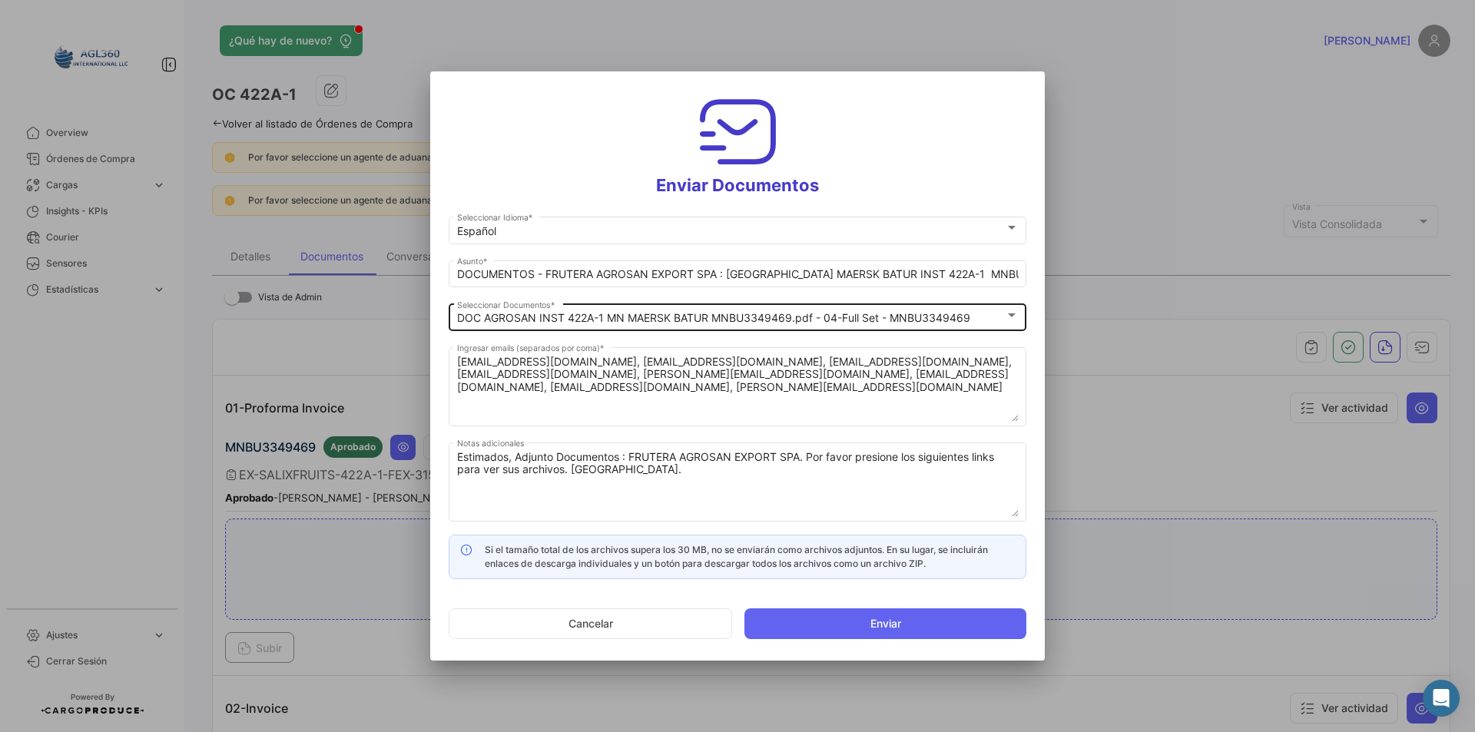
click at [696, 318] on mat-select-trigger "DOC AGROSAN INST 422A-1 MN MAERSK BATUR MNBU3349469.pdf - 04-Full Set - MNBU334…" at bounding box center [713, 317] width 513 height 13
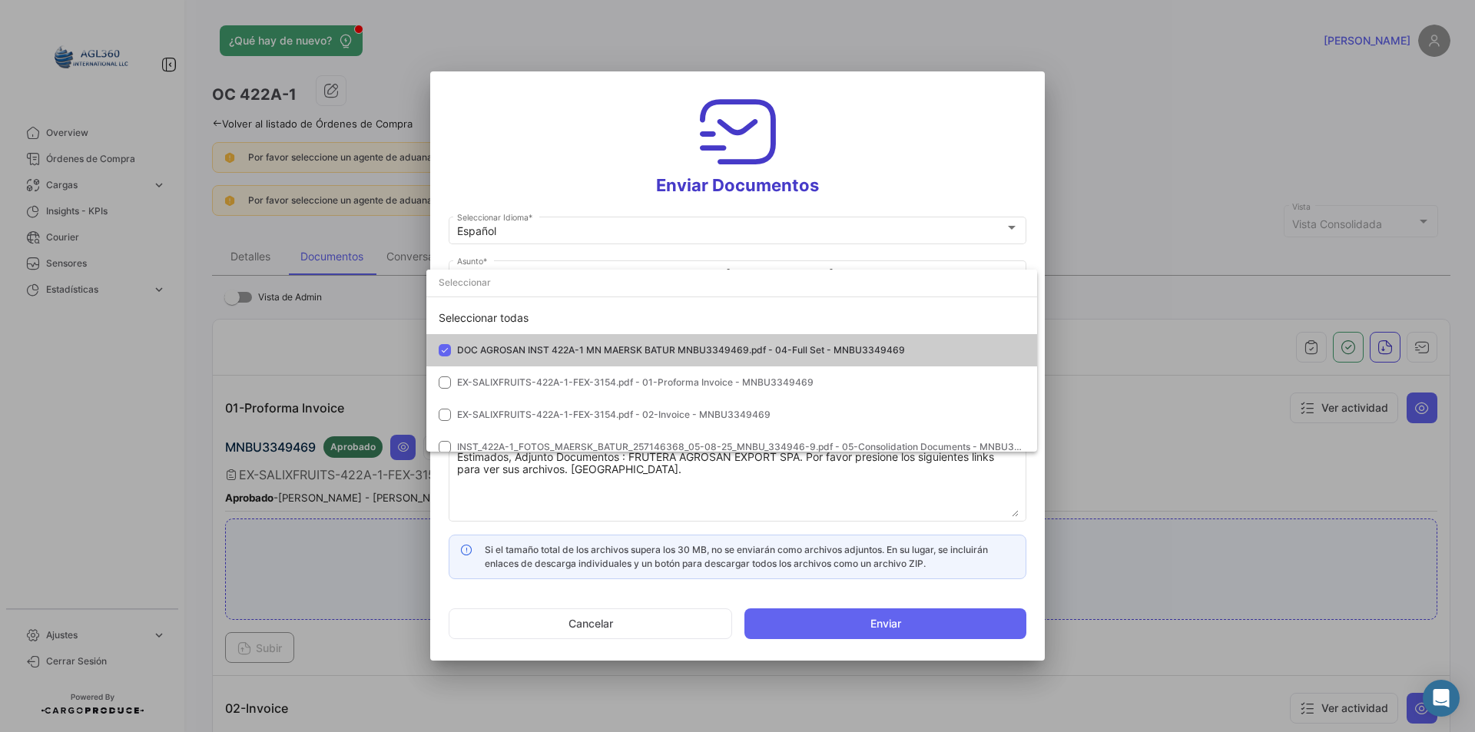
click at [596, 167] on div at bounding box center [737, 366] width 1475 height 732
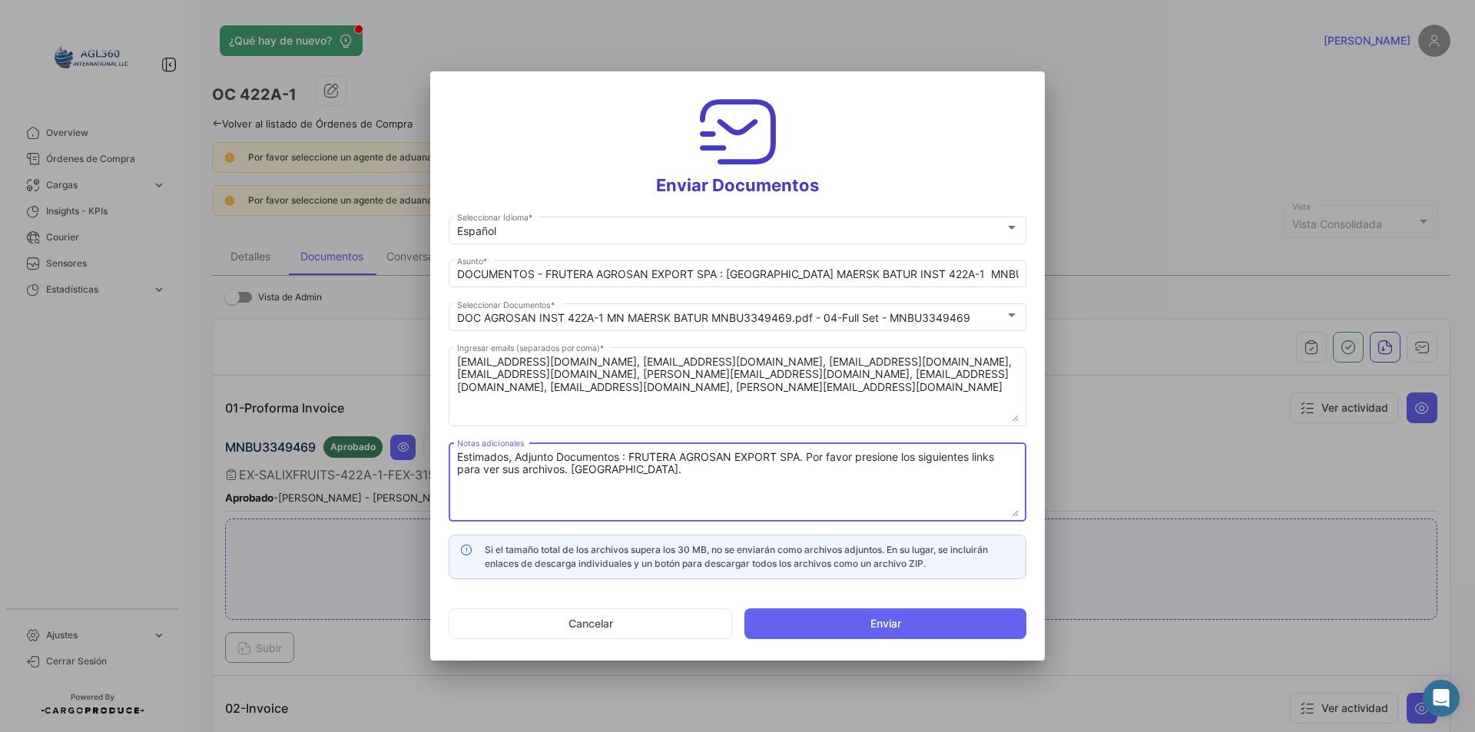
click at [653, 465] on textarea "Estimados, Adjunto Documentos : FRUTERA AGROSAN EXPORT SPA. Por favor presione …" at bounding box center [738, 483] width 562 height 68
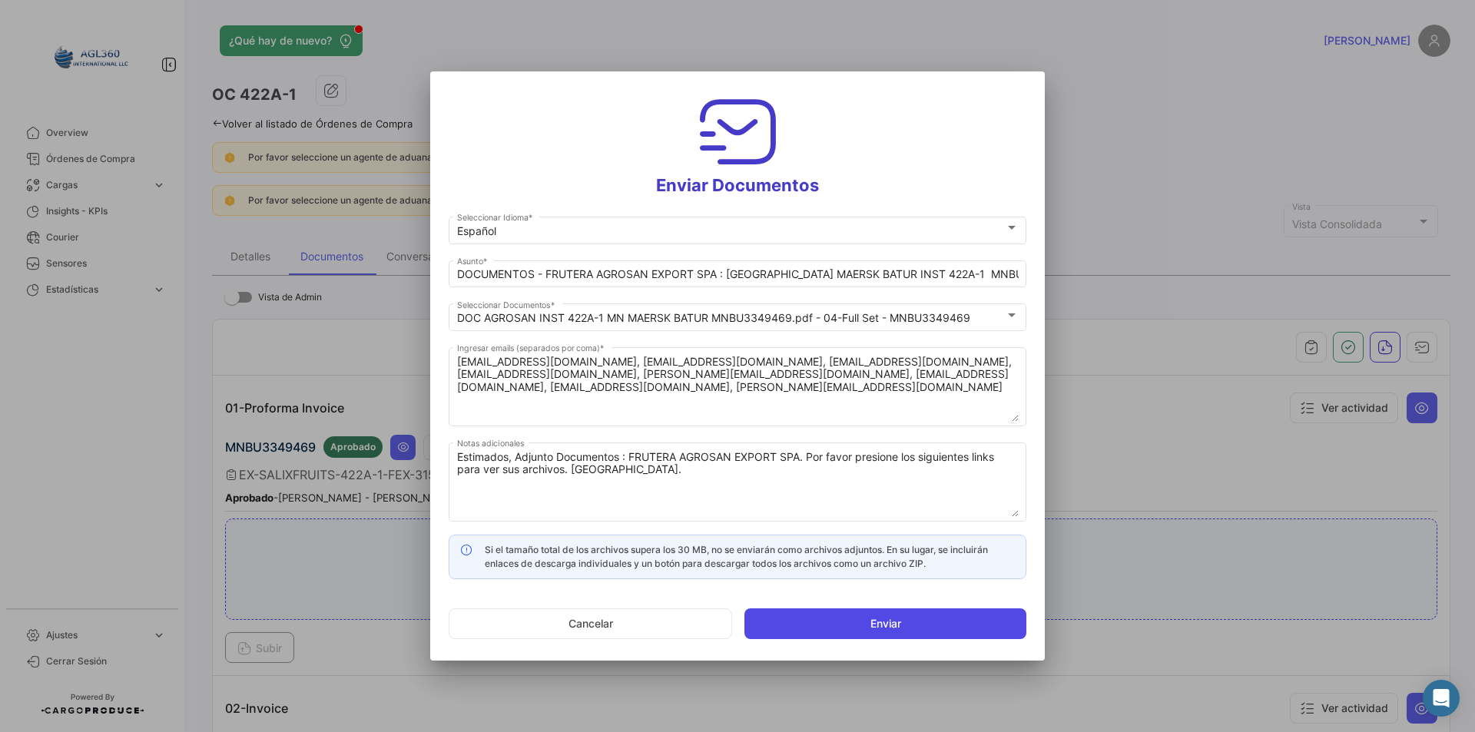
click at [939, 618] on button "Enviar" at bounding box center [885, 623] width 282 height 31
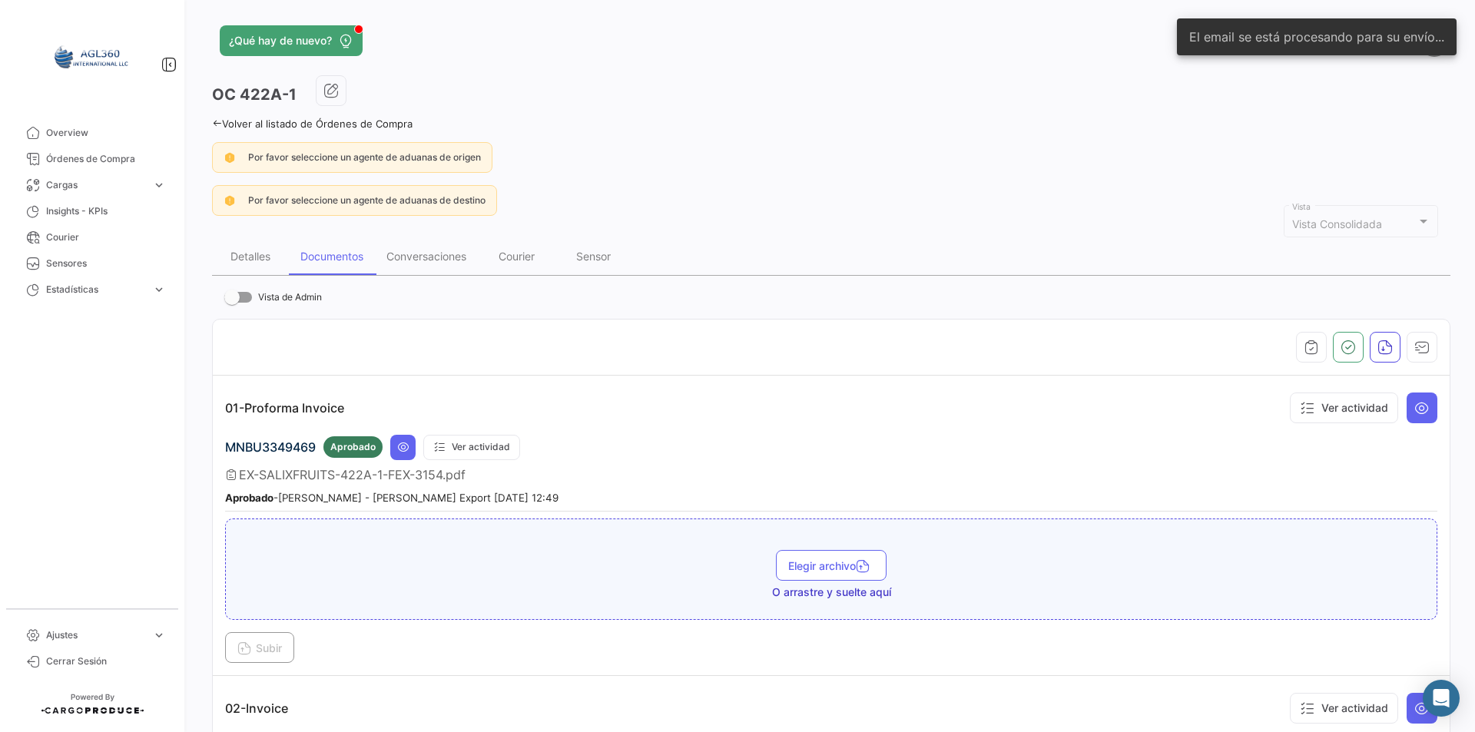
click at [217, 127] on icon at bounding box center [217, 123] width 10 height 10
